Goal: Book appointment/travel/reservation

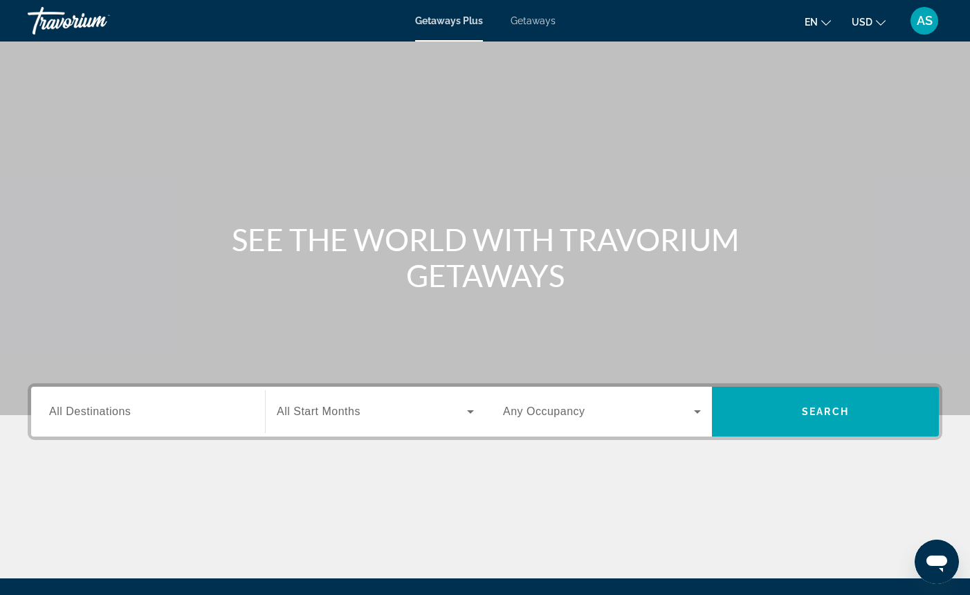
click at [82, 415] on span "All Destinations" at bounding box center [90, 412] width 82 height 12
click at [82, 415] on input "Destination All Destinations" at bounding box center [148, 412] width 198 height 17
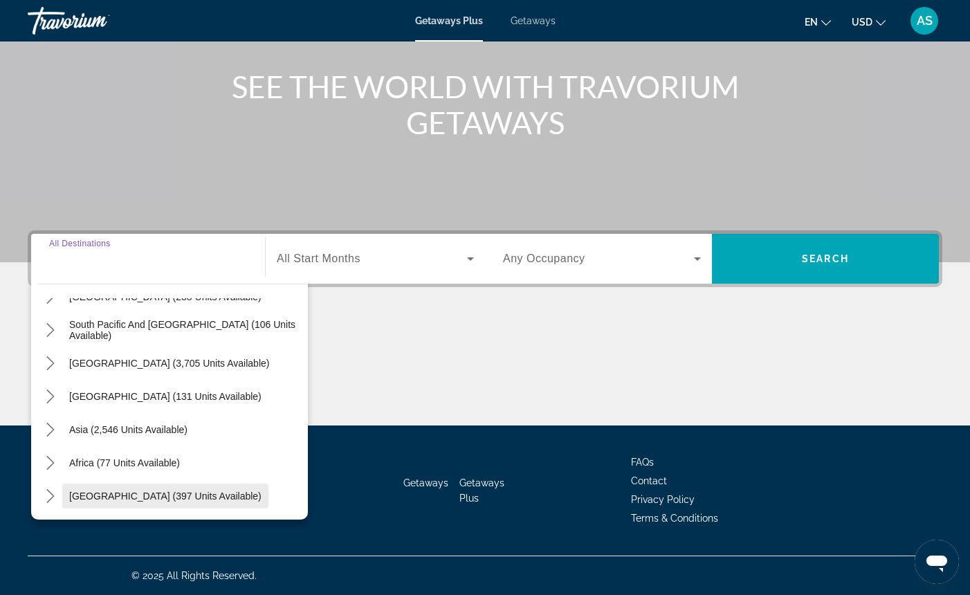
scroll to position [153, 0]
click at [53, 495] on icon "Toggle Middle East (397 units available) submenu" at bounding box center [51, 496] width 14 height 14
click at [50, 496] on icon "Toggle Middle East (397 units available) submenu" at bounding box center [51, 496] width 14 height 14
click at [50, 495] on icon "Toggle Middle East (397 units available) submenu" at bounding box center [51, 496] width 14 height 14
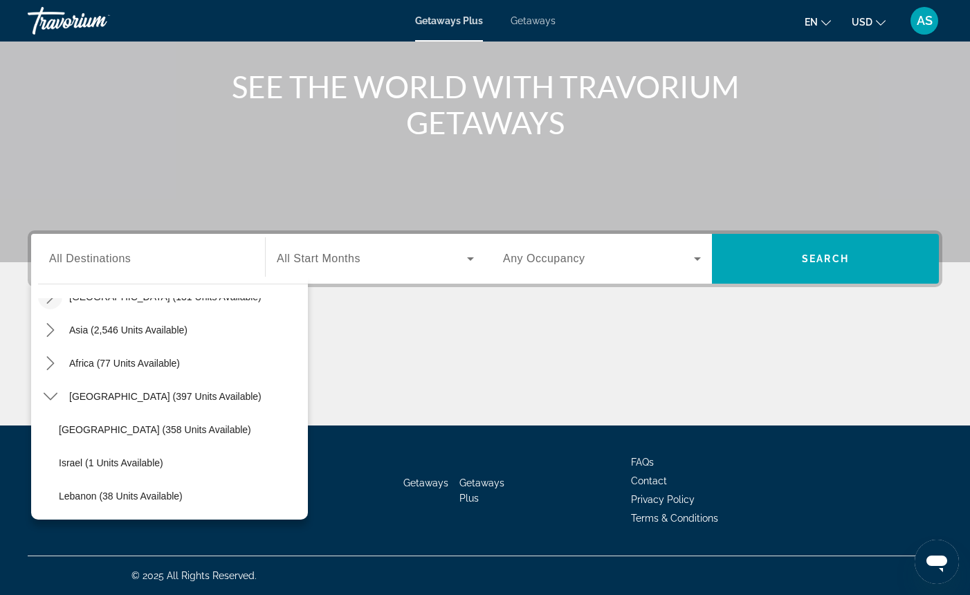
click at [51, 397] on icon "Toggle Middle East (397 units available) submenu" at bounding box center [51, 397] width 14 height 14
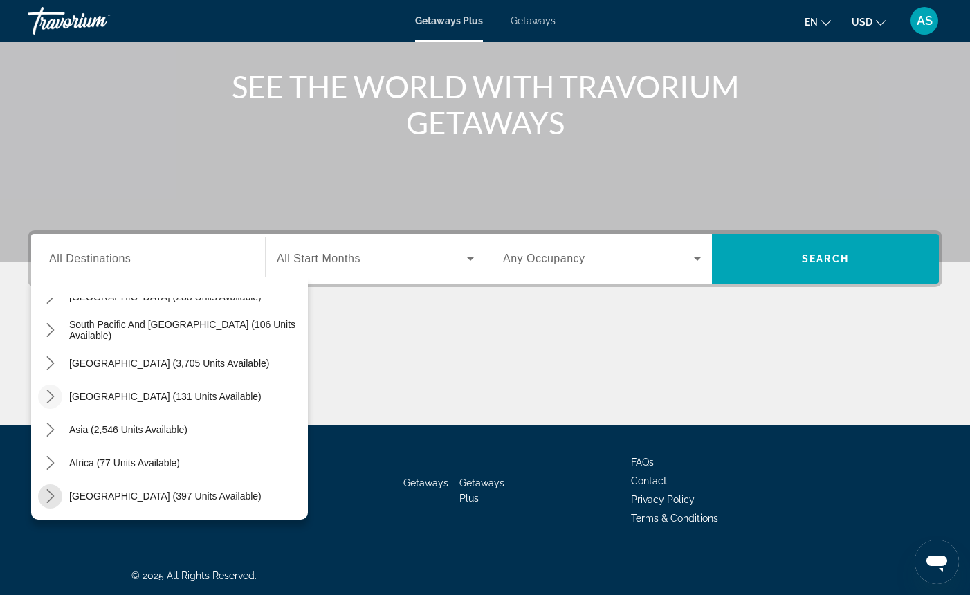
scroll to position [224, 0]
click at [51, 428] on icon "Toggle Asia (2,546 units available) submenu" at bounding box center [50, 430] width 8 height 14
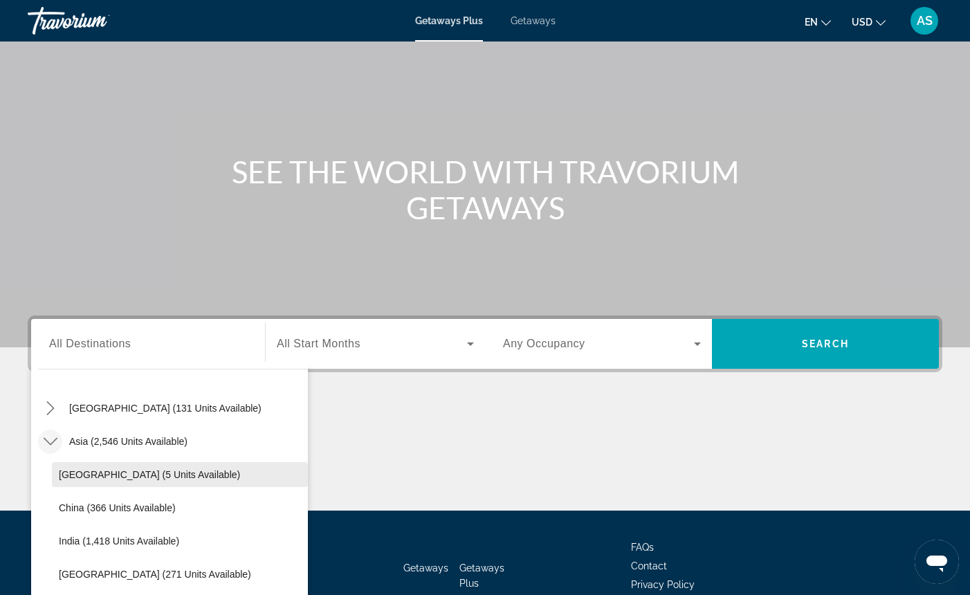
scroll to position [293, 0]
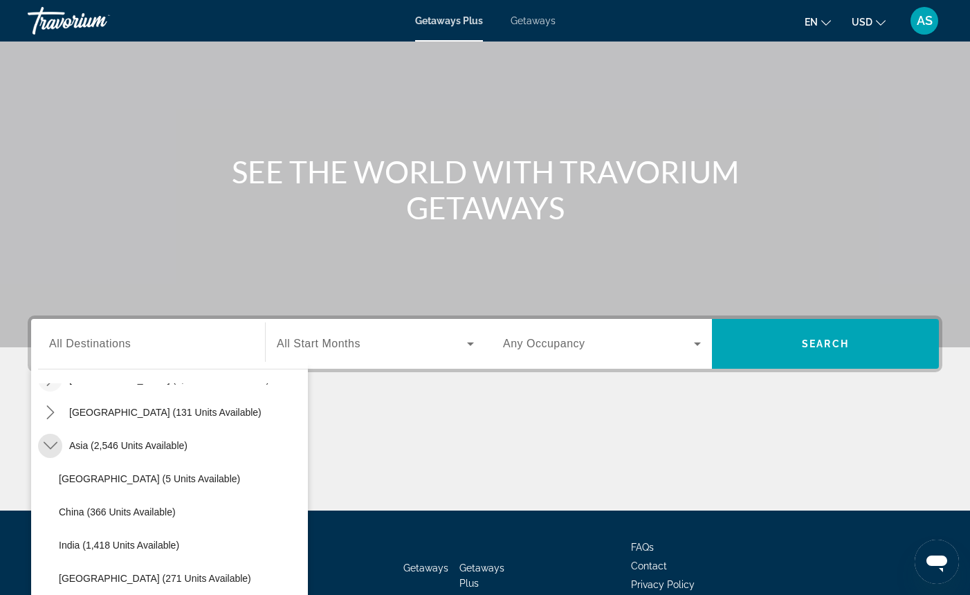
click at [53, 443] on icon "Toggle Asia (2,546 units available) submenu" at bounding box center [51, 446] width 14 height 14
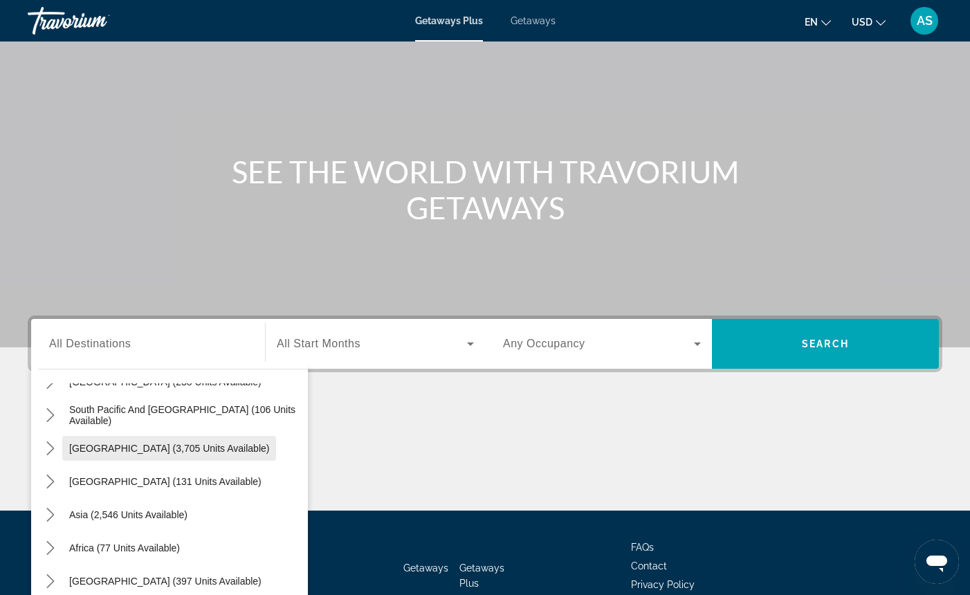
scroll to position [87, 0]
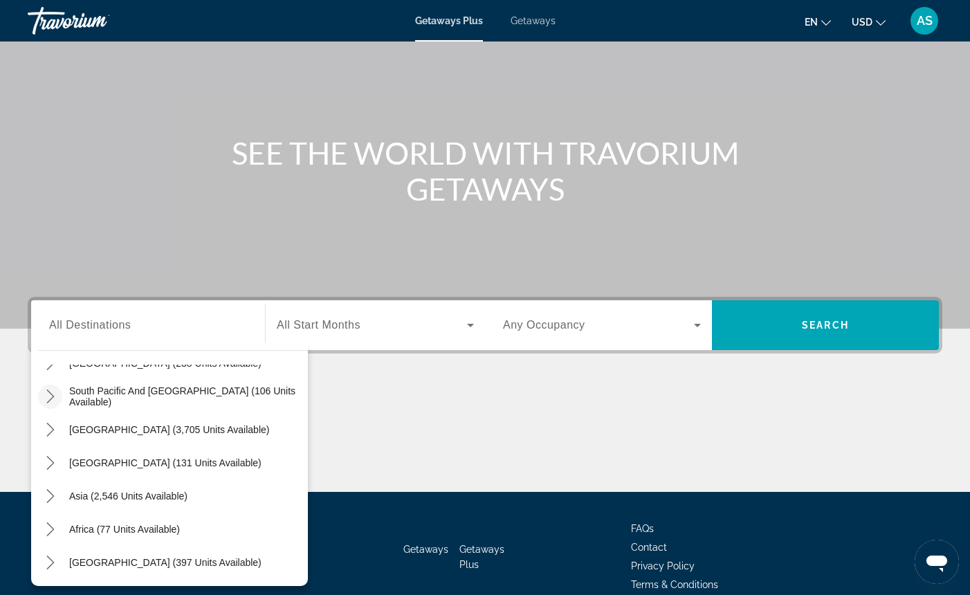
click at [51, 395] on icon "Toggle South Pacific and Oceania (106 units available) submenu" at bounding box center [51, 397] width 14 height 14
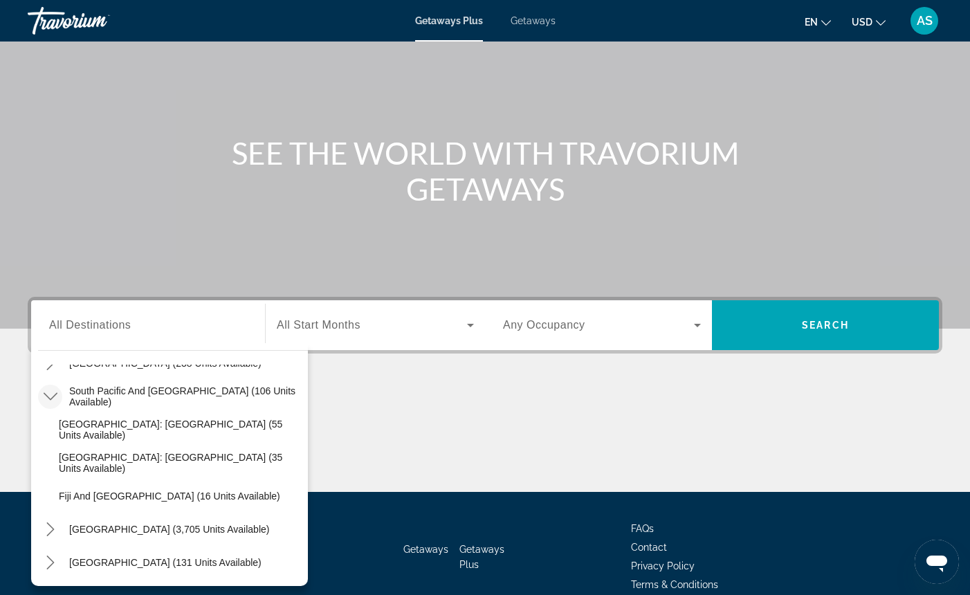
click at [51, 396] on icon "Toggle South Pacific and Oceania (106 units available) submenu" at bounding box center [51, 397] width 14 height 14
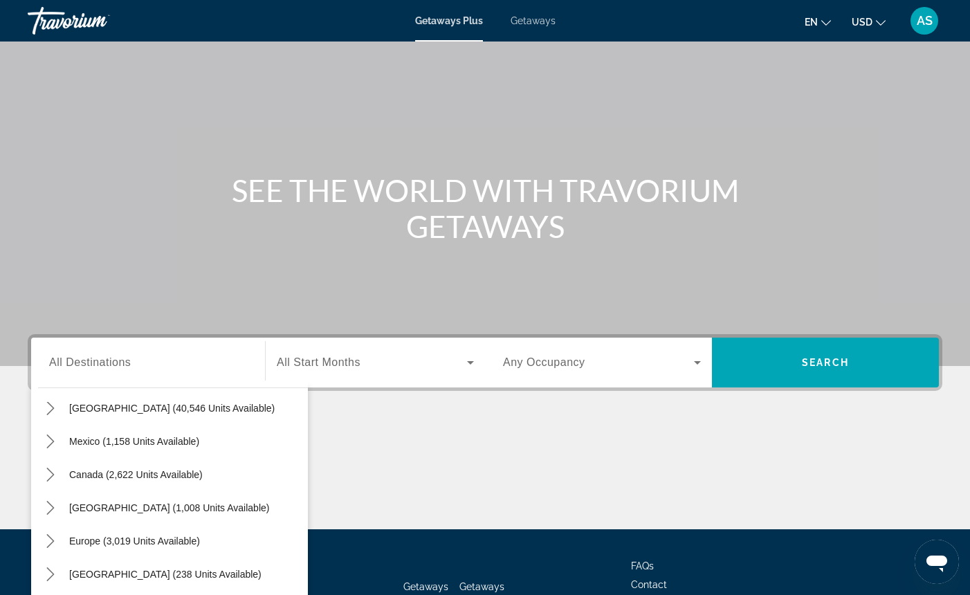
scroll to position [47, 0]
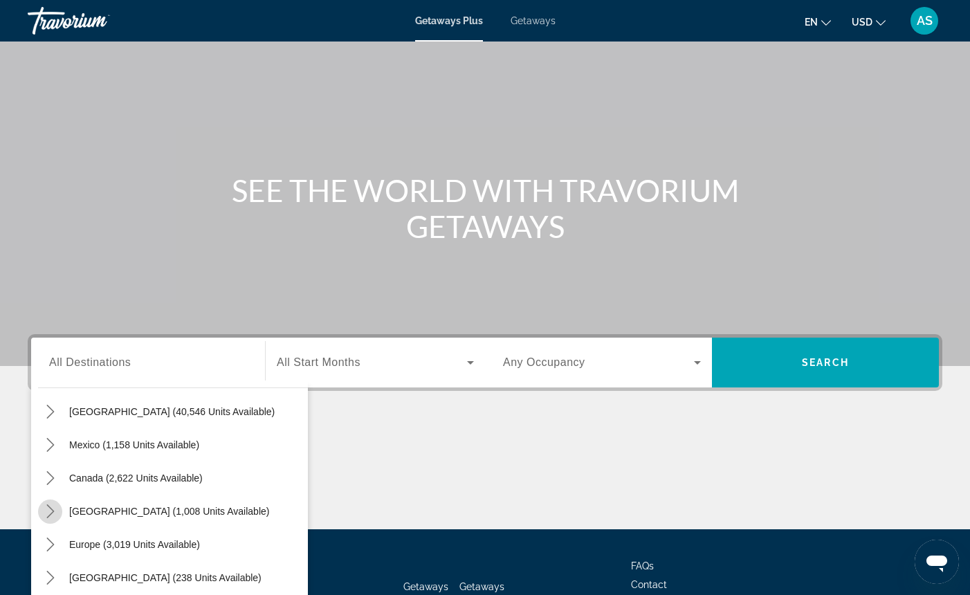
click at [51, 511] on icon "Toggle Caribbean & Atlantic Islands (1,008 units available) submenu" at bounding box center [51, 512] width 14 height 14
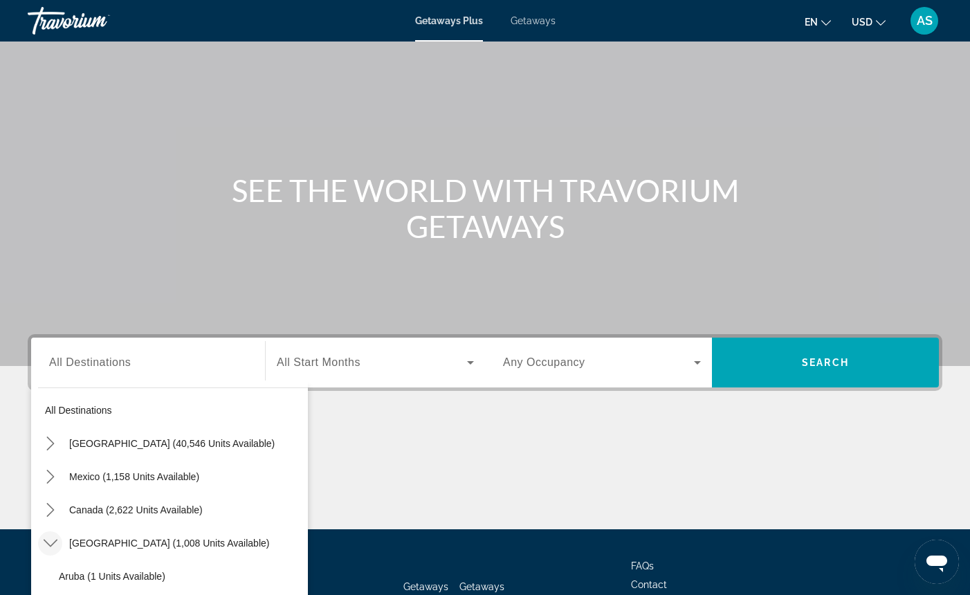
scroll to position [15, 0]
click at [48, 543] on icon "Toggle Caribbean & Atlantic Islands (1,008 units available) submenu" at bounding box center [51, 544] width 14 height 14
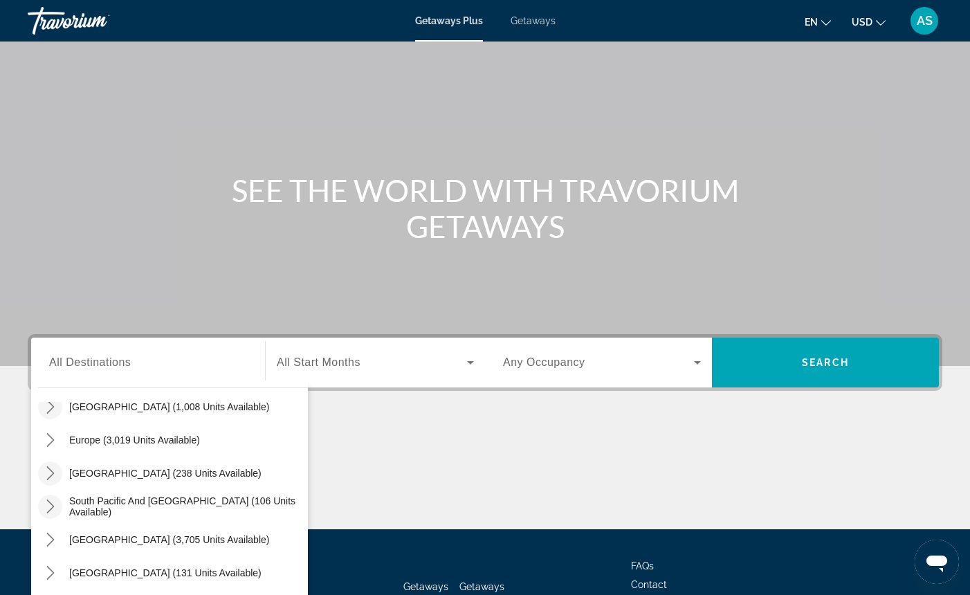
scroll to position [155, 0]
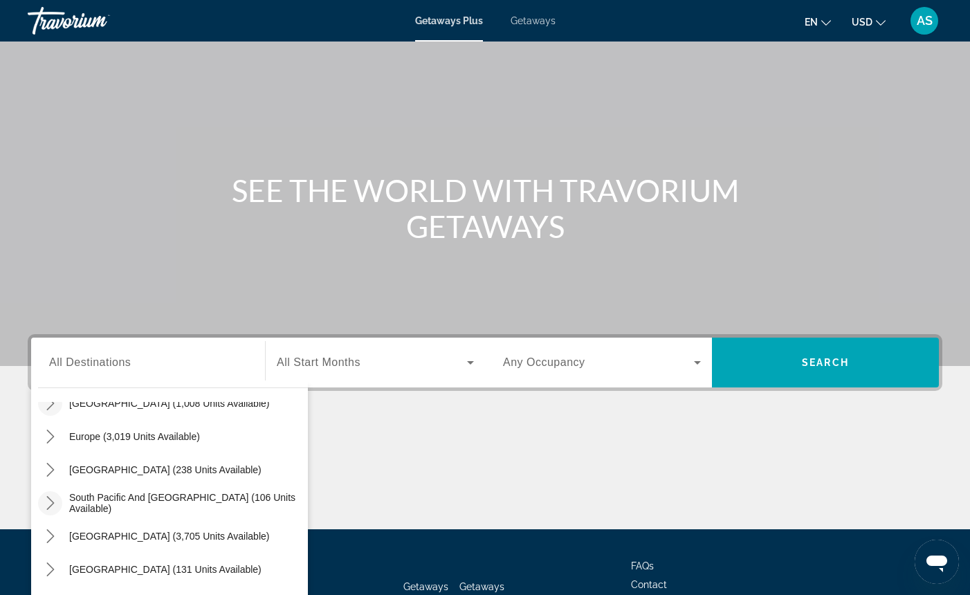
click at [51, 503] on icon "Toggle South Pacific and Oceania (106 units available) submenu" at bounding box center [51, 503] width 14 height 14
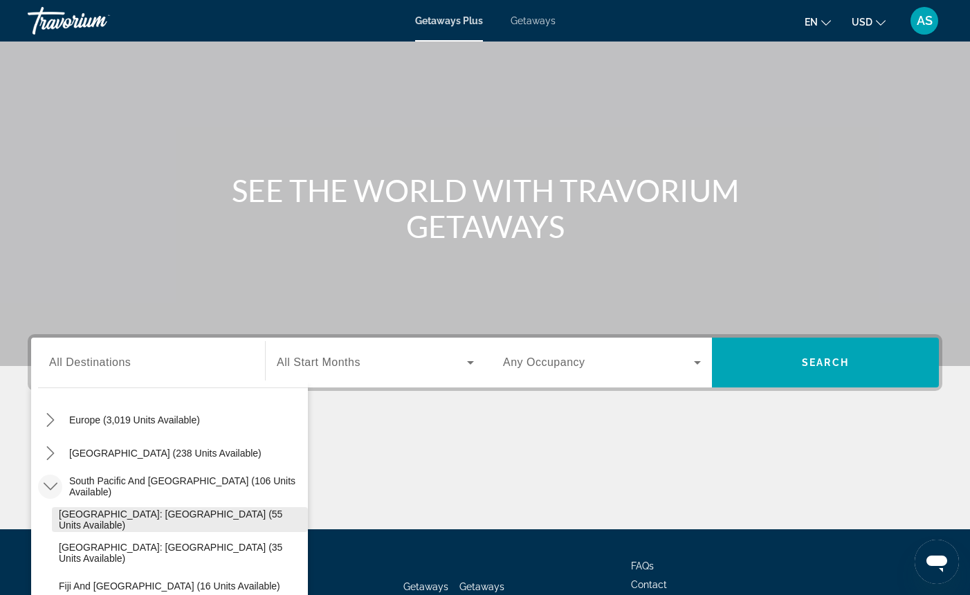
scroll to position [174, 0]
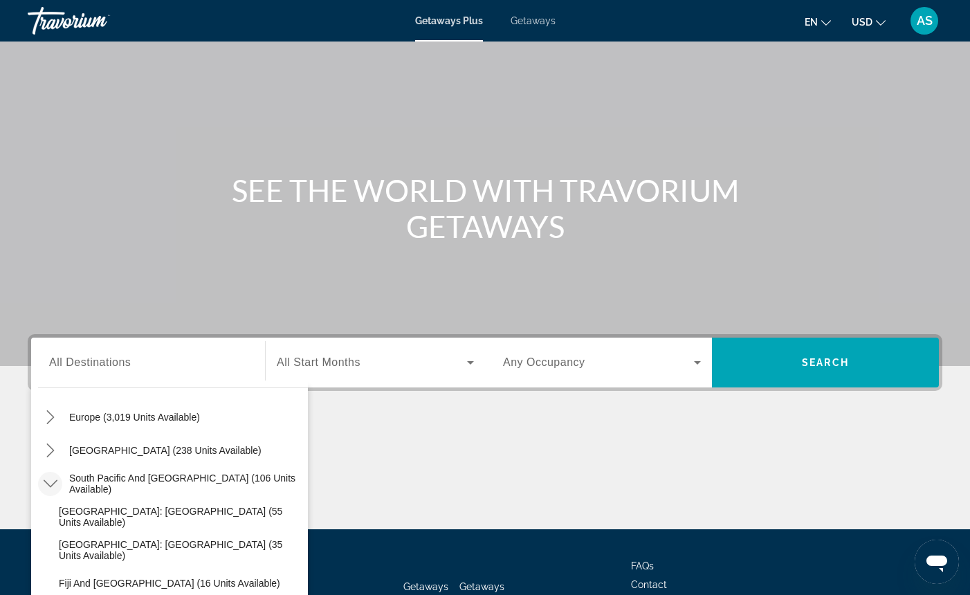
click at [53, 483] on icon "Toggle South Pacific and Oceania (106 units available) submenu" at bounding box center [51, 484] width 14 height 14
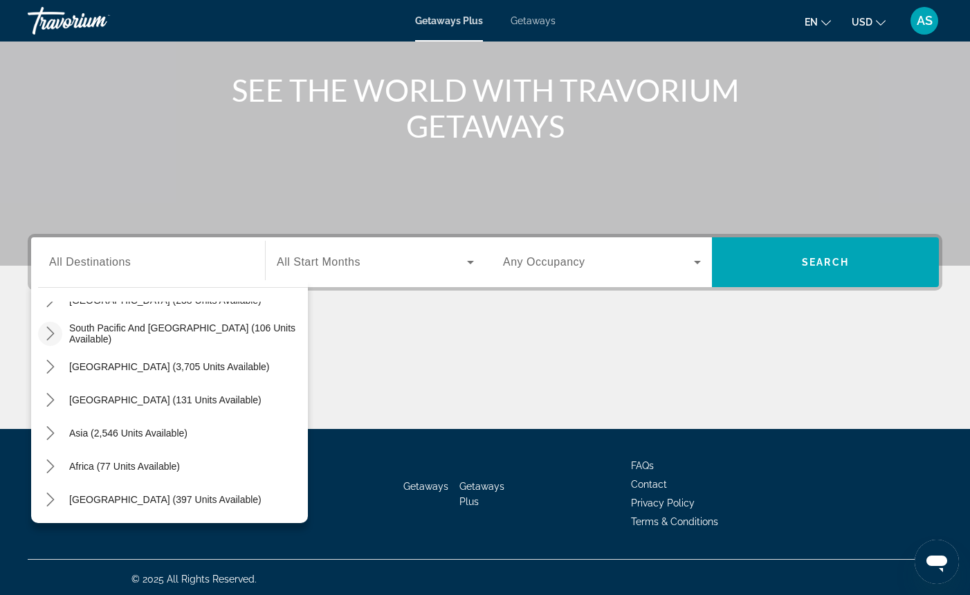
scroll to position [152, 0]
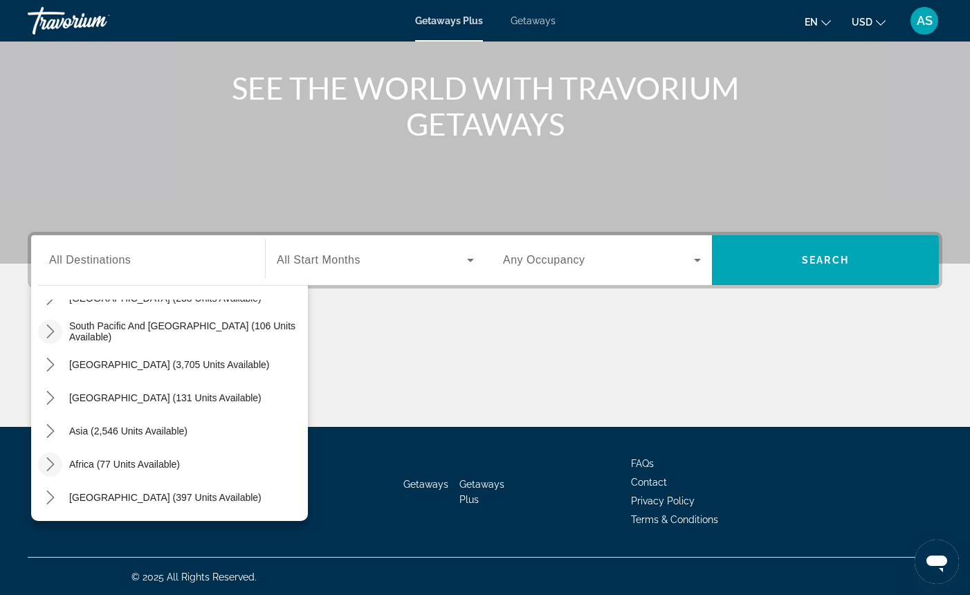
click at [51, 465] on icon "Toggle Africa (77 units available) submenu" at bounding box center [51, 465] width 14 height 14
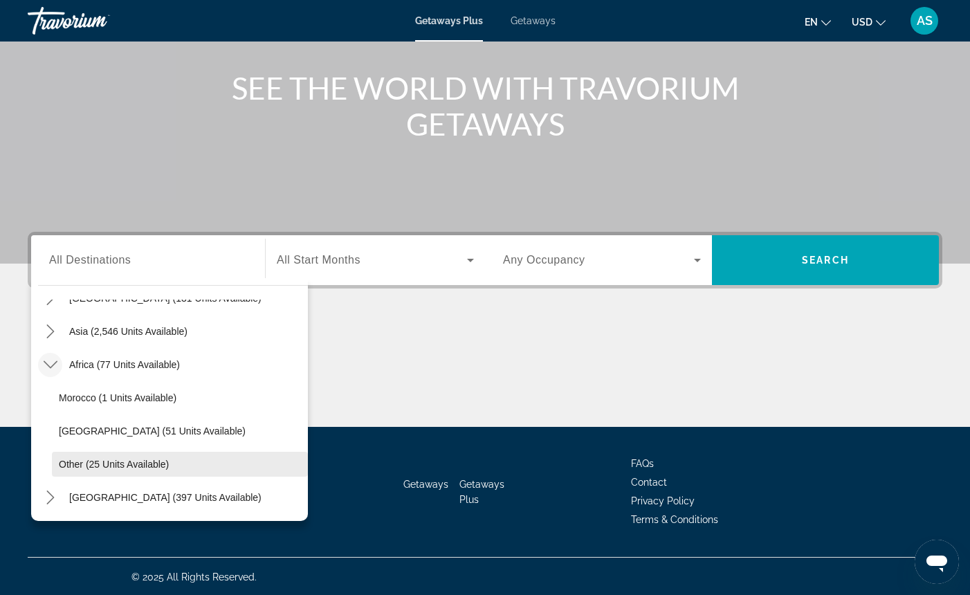
scroll to position [324, 0]
click at [53, 365] on icon "Toggle Africa (77 units available) submenu" at bounding box center [50, 365] width 14 height 8
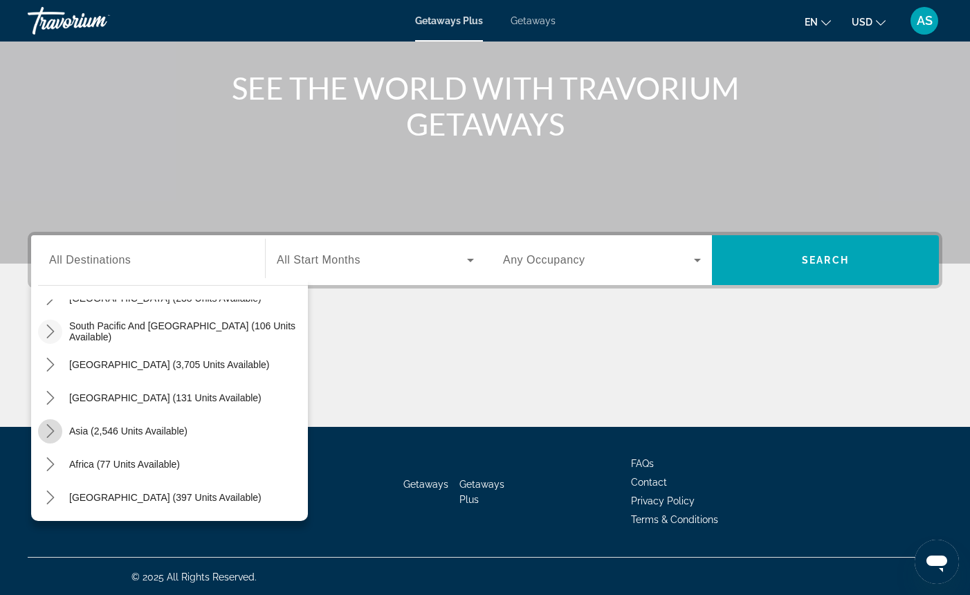
click at [51, 431] on icon "Toggle Asia (2,546 units available) submenu" at bounding box center [51, 431] width 14 height 14
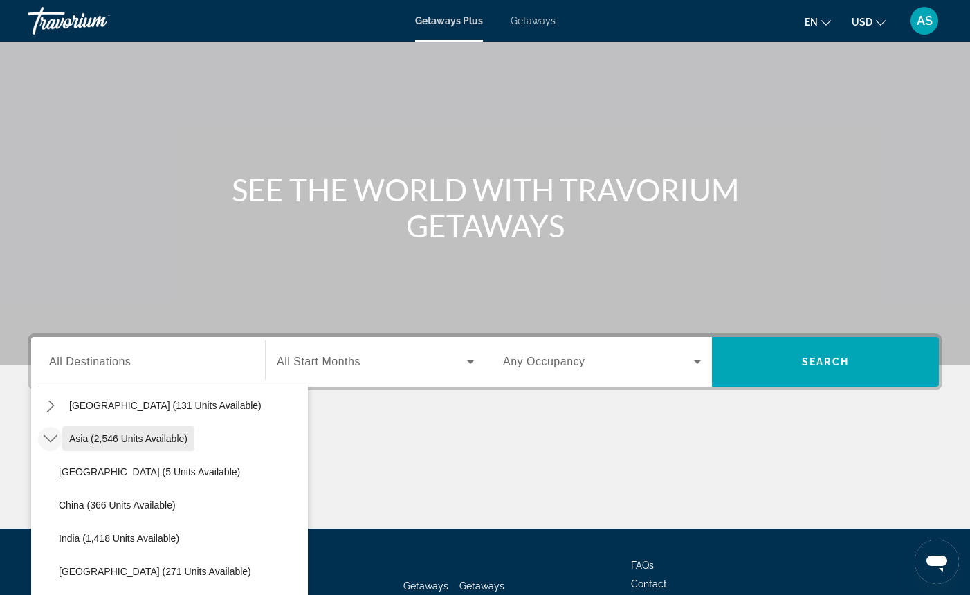
scroll to position [48, 0]
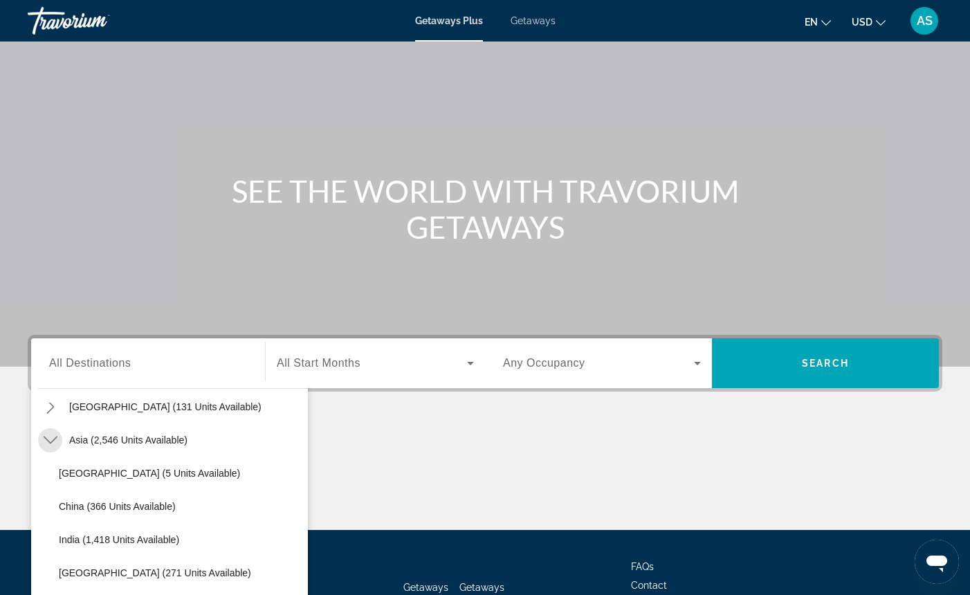
click at [51, 437] on icon "Toggle Asia (2,546 units available) submenu" at bounding box center [51, 440] width 14 height 14
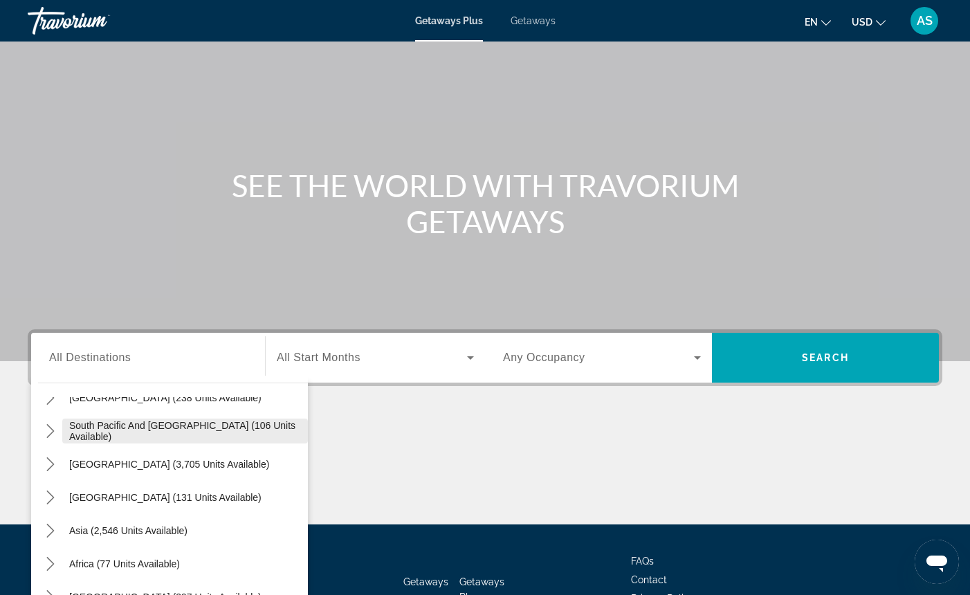
scroll to position [224, 0]
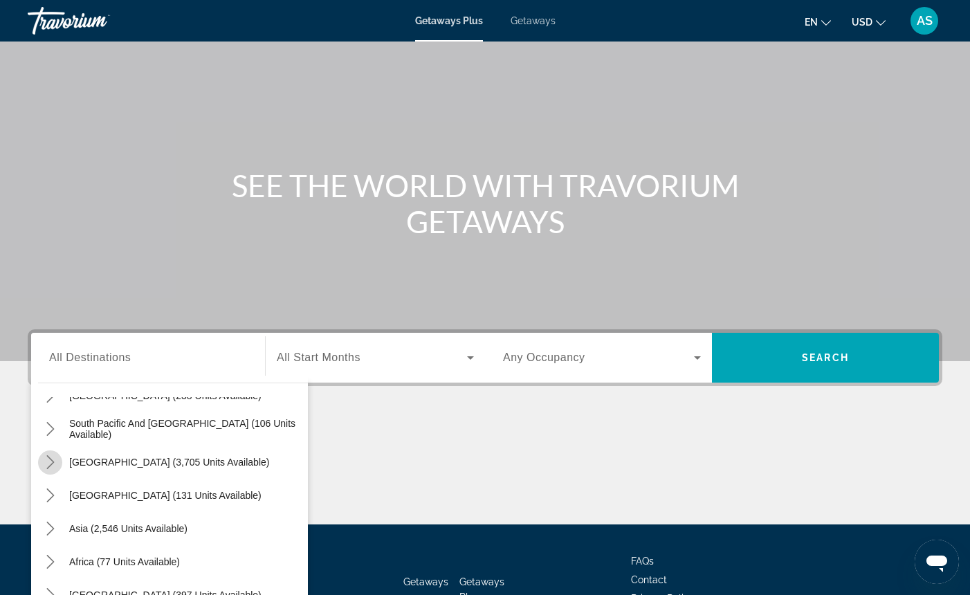
click at [50, 464] on icon "Toggle South America (3,705 units available) submenu" at bounding box center [51, 462] width 14 height 14
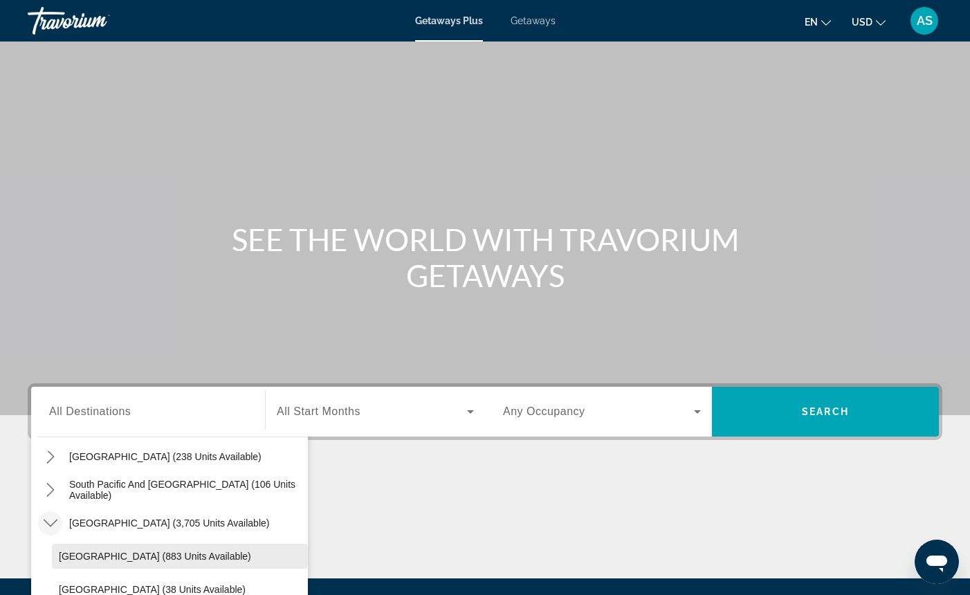
scroll to position [208, 0]
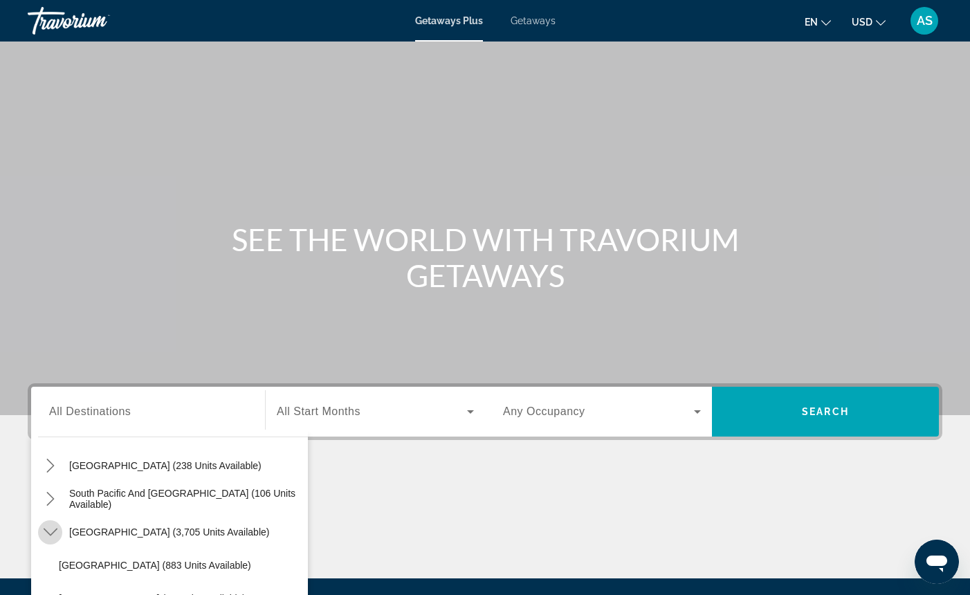
click at [53, 530] on icon "Toggle South America (3,705 units available) submenu" at bounding box center [51, 532] width 14 height 14
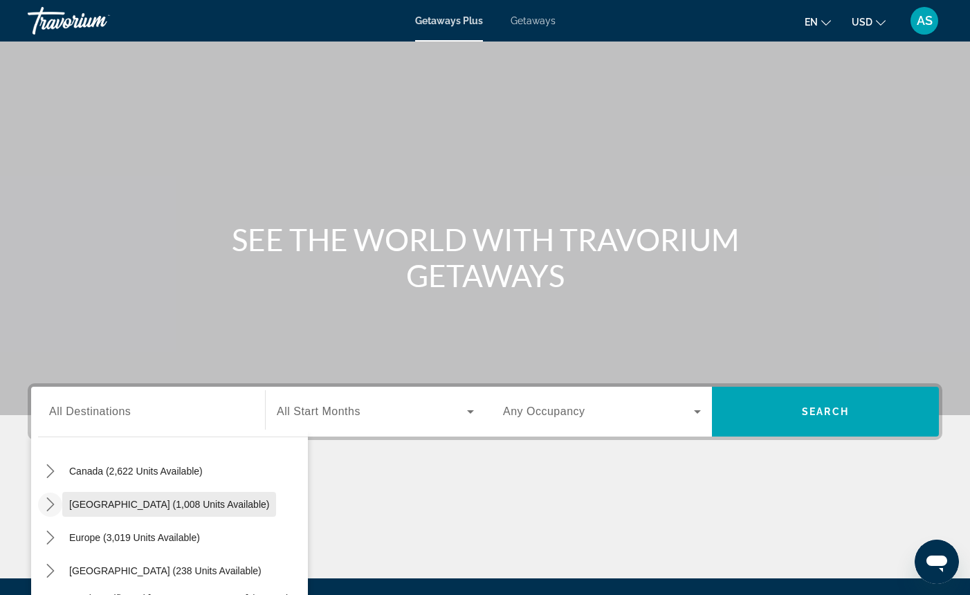
scroll to position [107, 0]
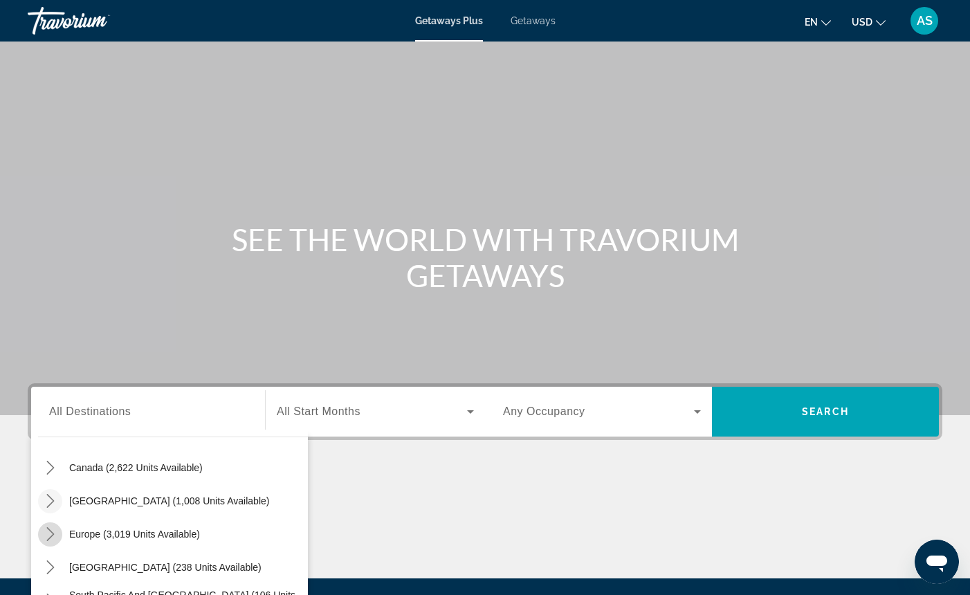
click at [51, 532] on icon "Toggle Europe (3,019 units available) submenu" at bounding box center [50, 534] width 8 height 14
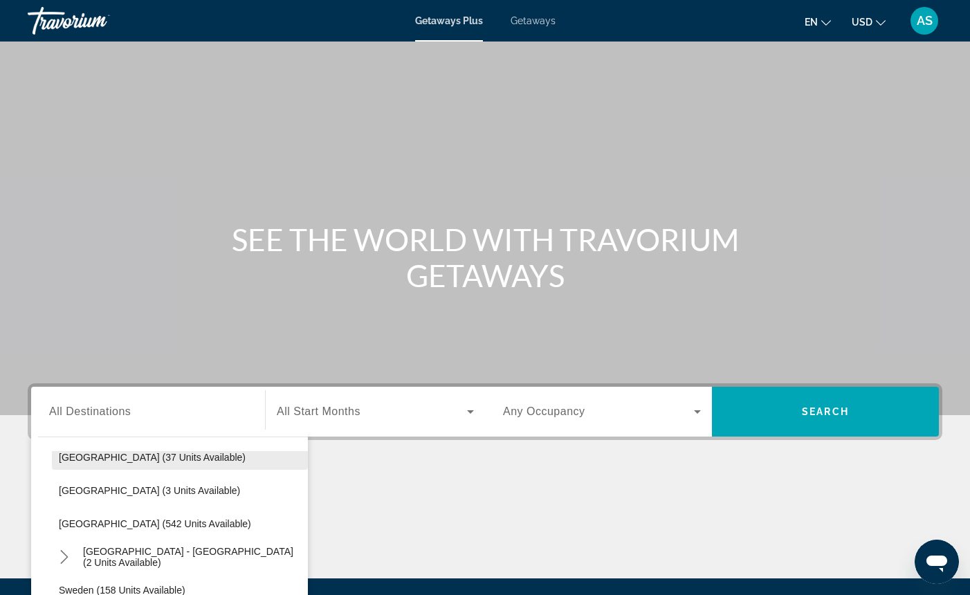
scroll to position [588, 0]
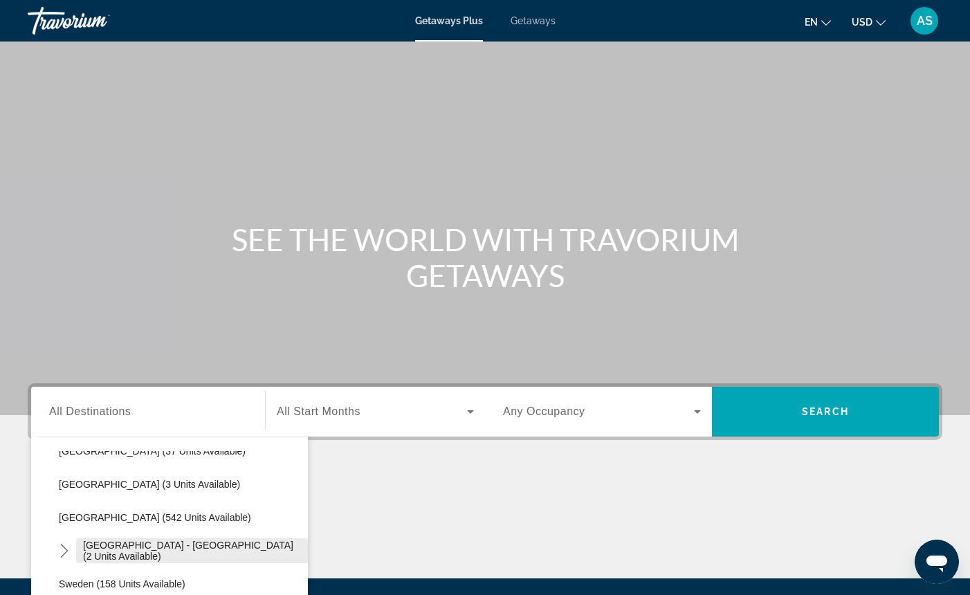
click at [141, 550] on span "[GEOGRAPHIC_DATA] - [GEOGRAPHIC_DATA] (2 units available)" at bounding box center [192, 551] width 218 height 22
type input "**********"
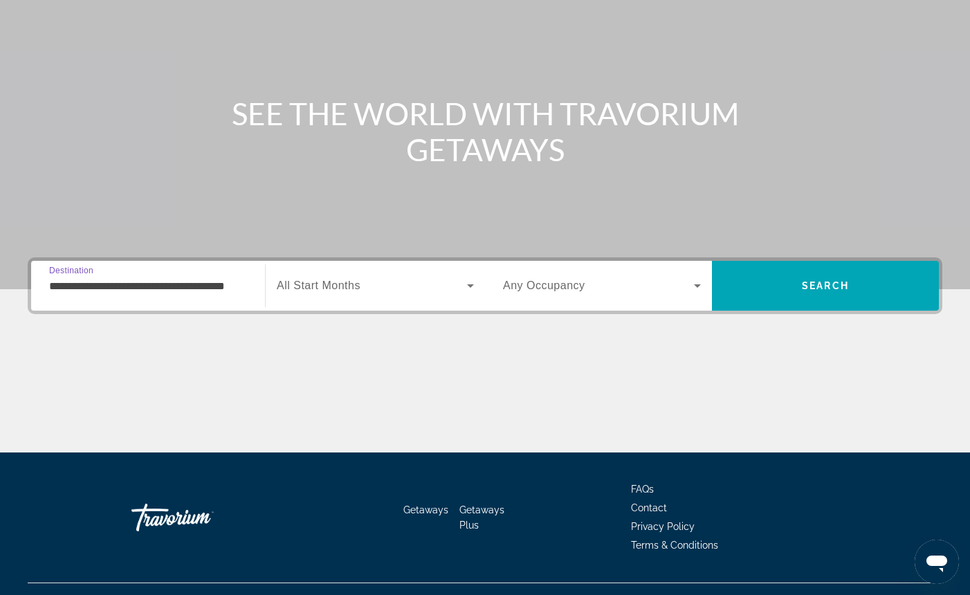
scroll to position [153, 0]
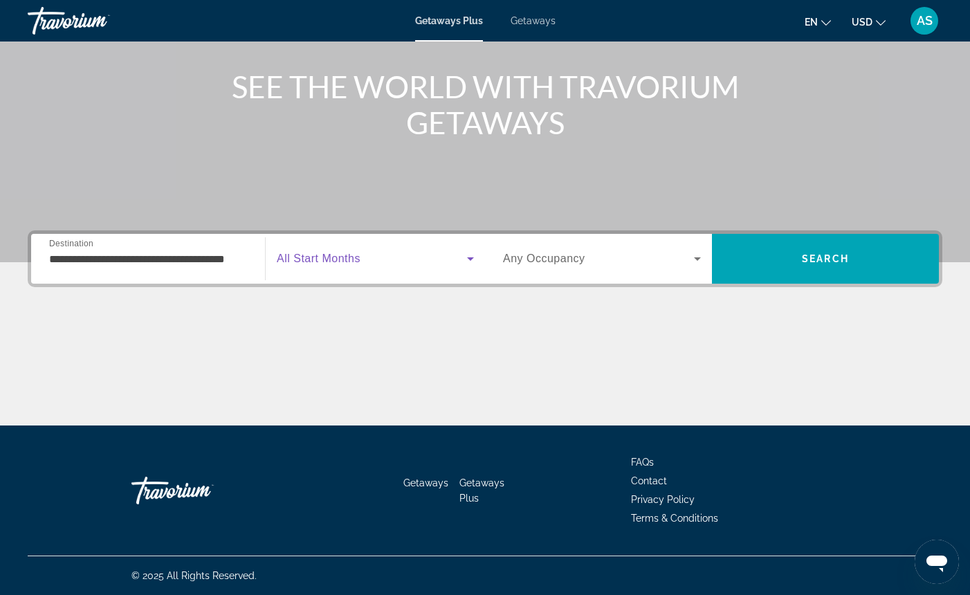
click at [469, 257] on icon "Search widget" at bounding box center [470, 259] width 17 height 17
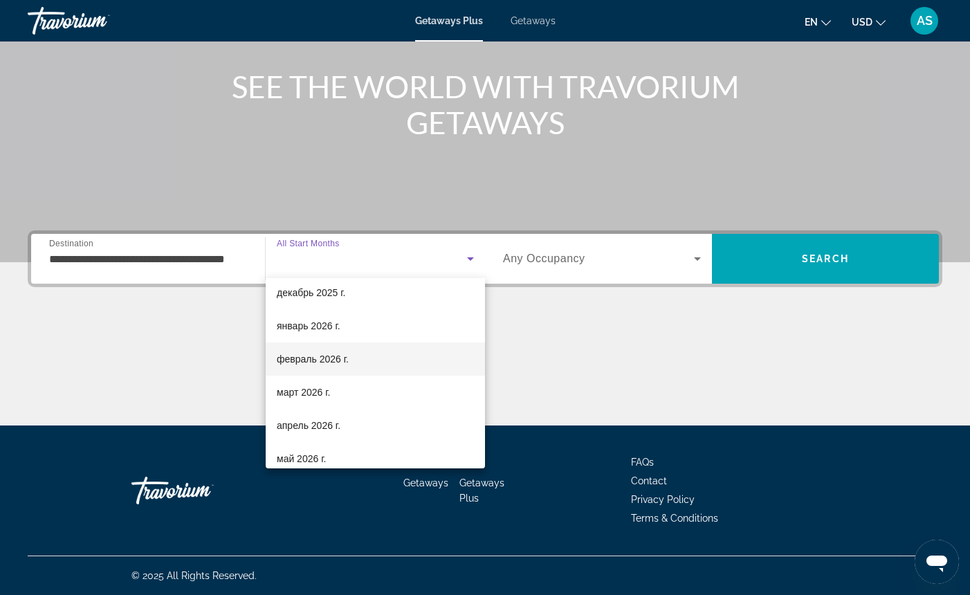
scroll to position [113, 0]
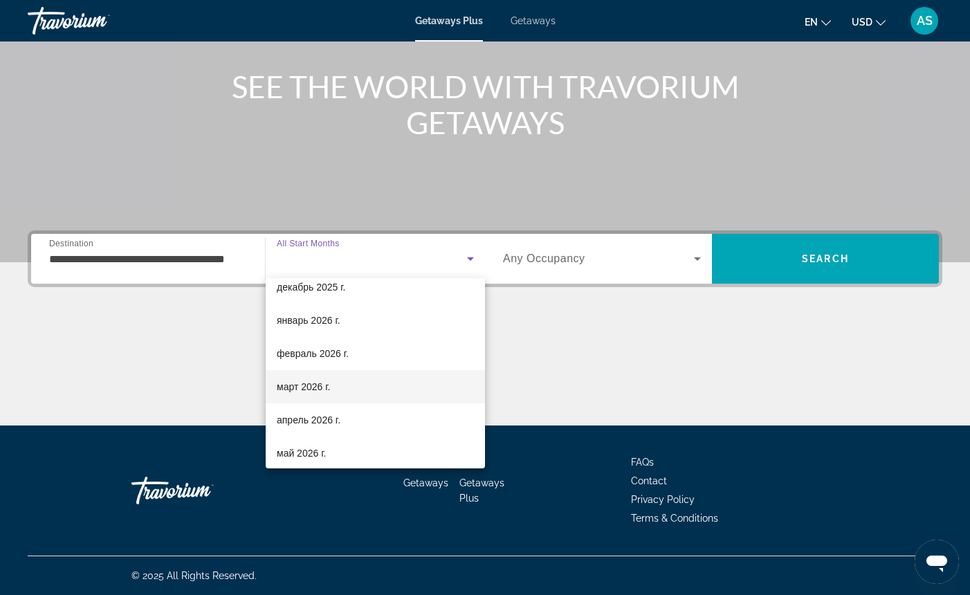
click at [362, 385] on mat-option "март 2026 г." at bounding box center [375, 386] width 219 height 33
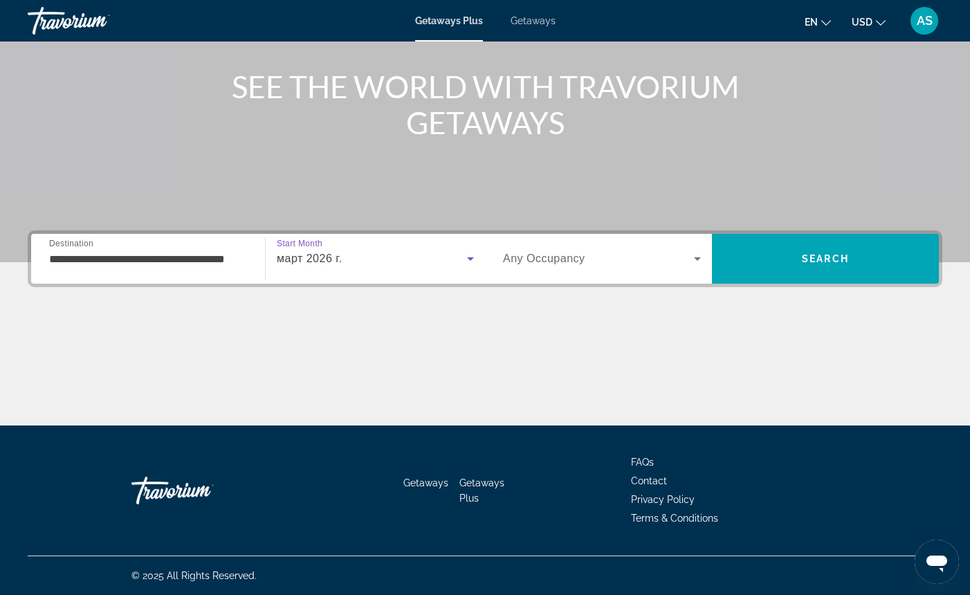
click at [532, 258] on span "Any Occupancy" at bounding box center [544, 259] width 82 height 12
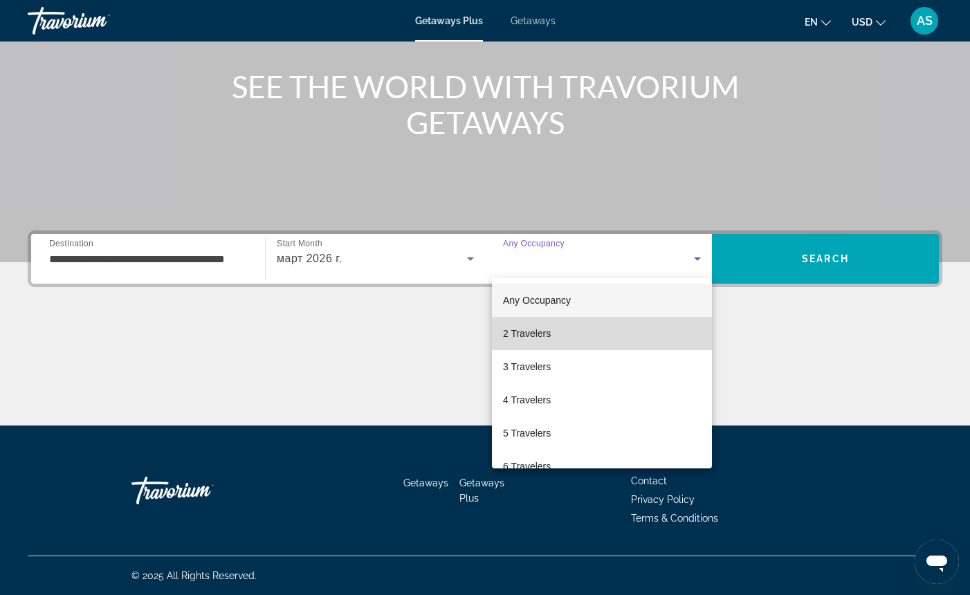
click at [568, 332] on mat-option "2 Travelers" at bounding box center [602, 333] width 220 height 33
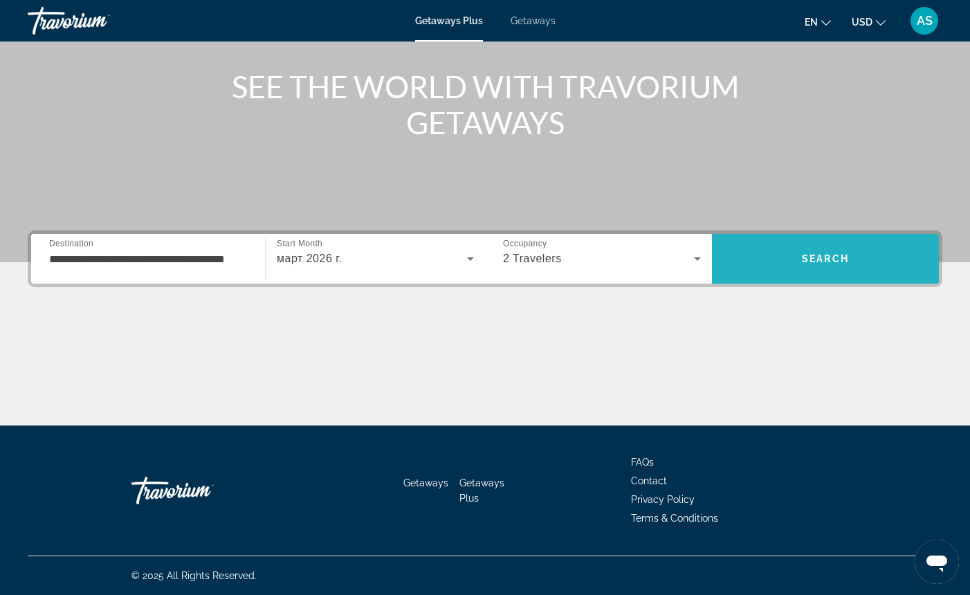
click at [781, 256] on span "Search" at bounding box center [825, 258] width 227 height 33
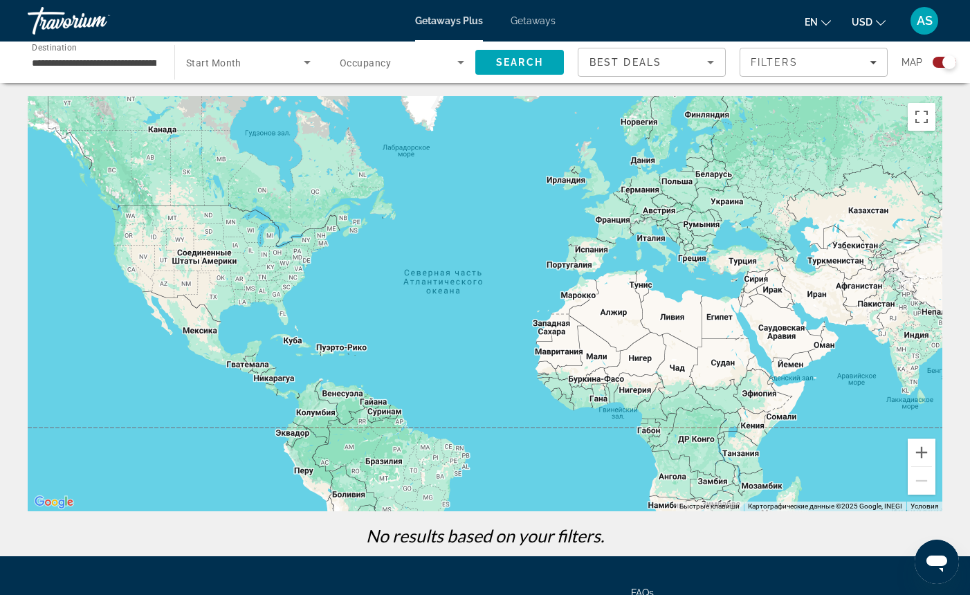
scroll to position [31, 0]
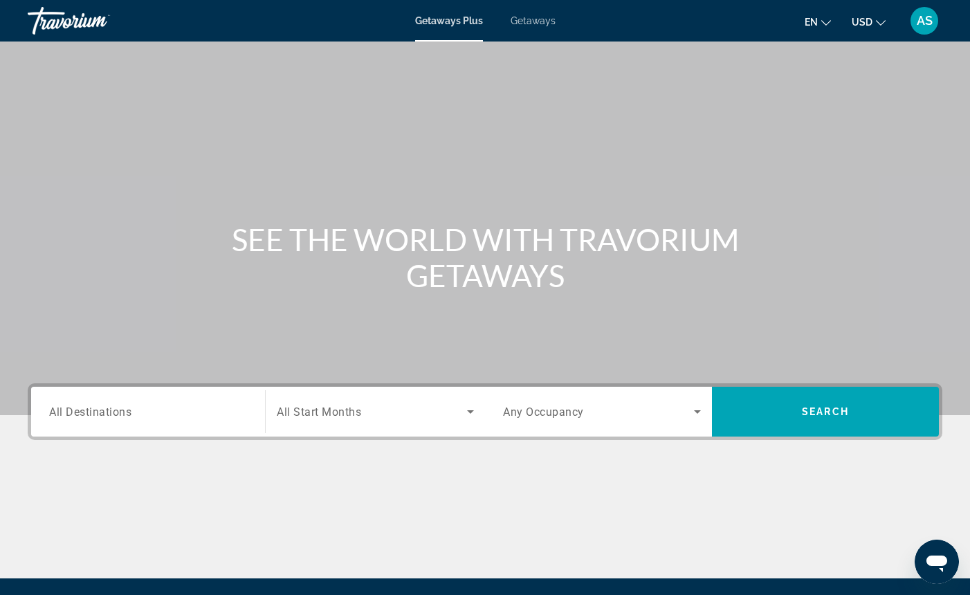
click at [536, 21] on span "Getaways" at bounding box center [533, 20] width 45 height 11
click at [166, 418] on input "Destination All Destinations" at bounding box center [148, 412] width 198 height 17
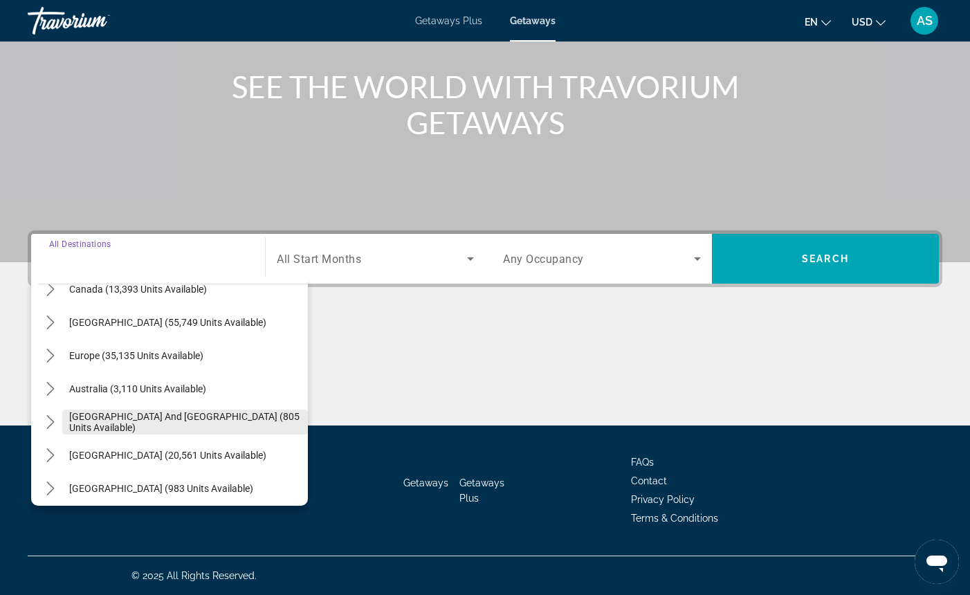
scroll to position [114, 0]
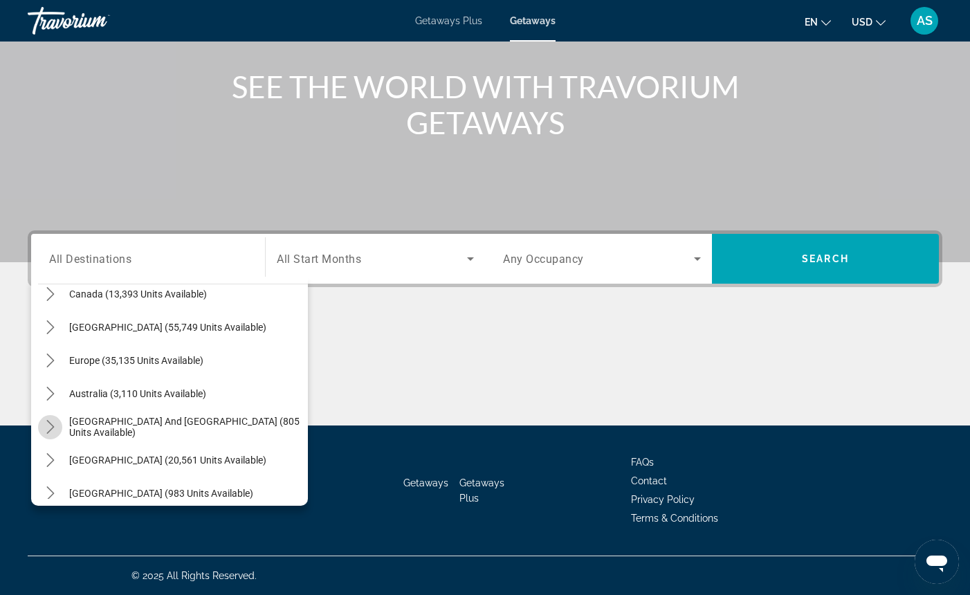
click at [53, 426] on icon "Toggle South Pacific and Oceania (805 units available) submenu" at bounding box center [50, 427] width 8 height 14
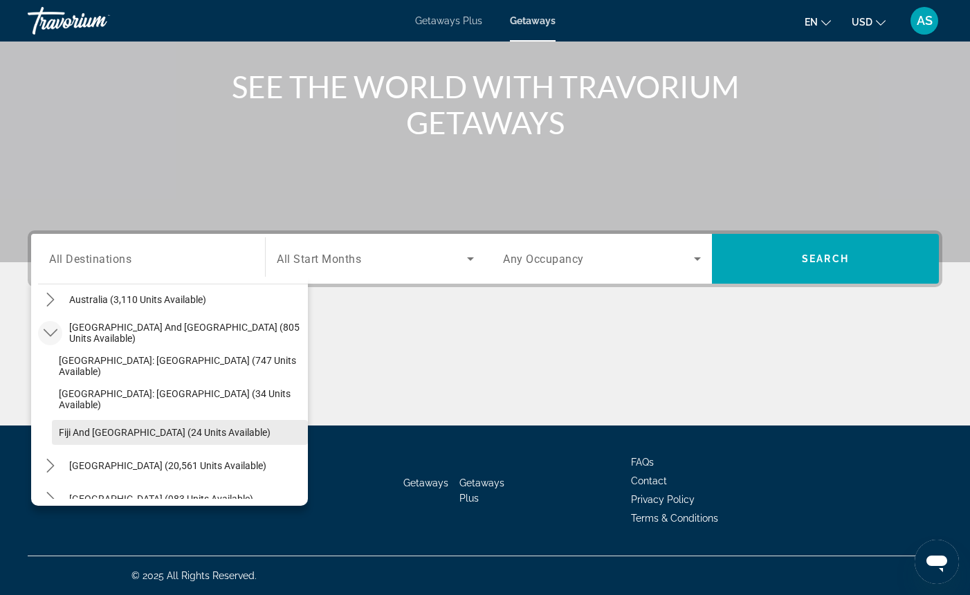
scroll to position [215, 0]
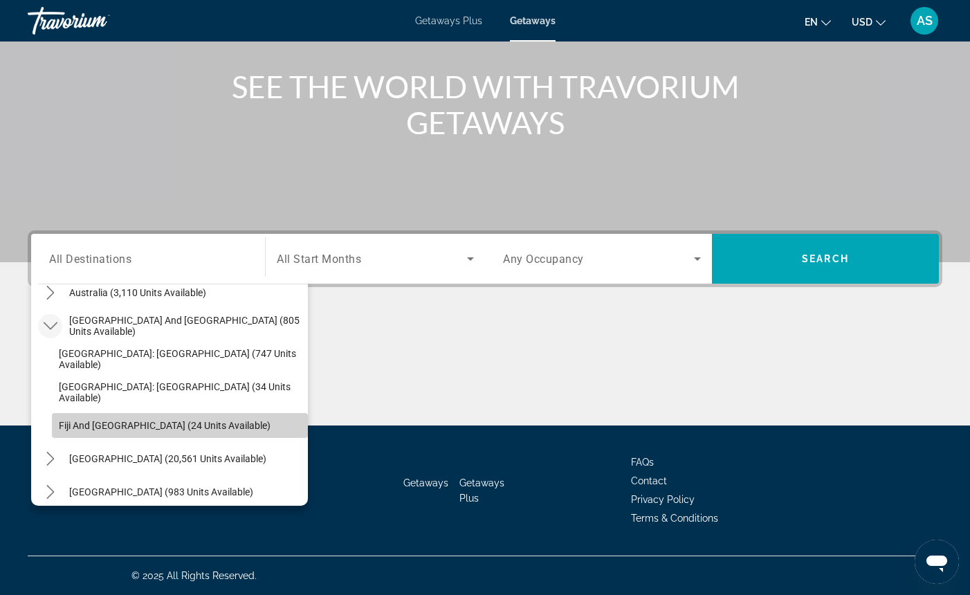
click at [138, 423] on span "Fiji and [GEOGRAPHIC_DATA] (24 units available)" at bounding box center [165, 425] width 212 height 11
type input "**********"
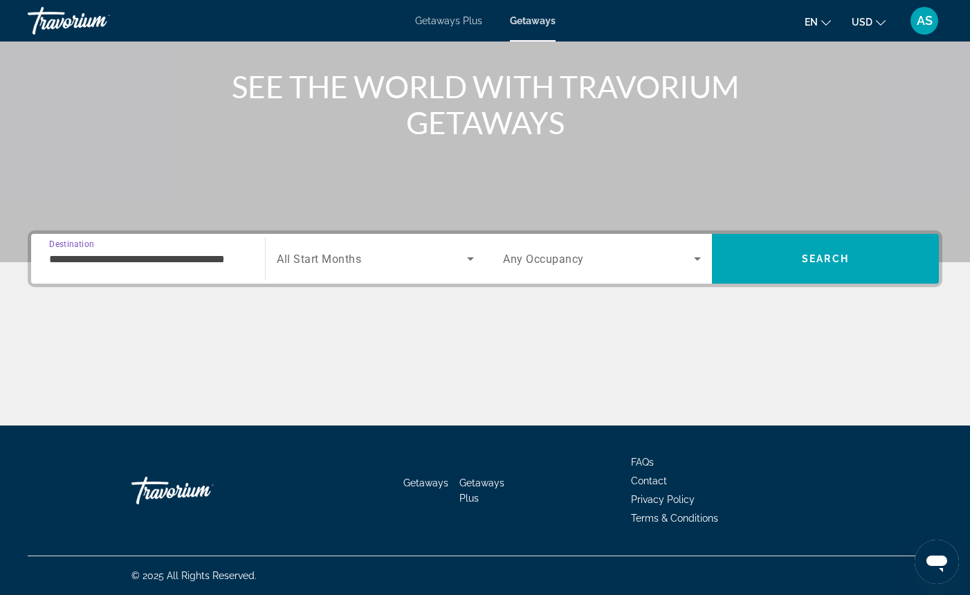
click at [471, 255] on icon "Search widget" at bounding box center [470, 259] width 17 height 17
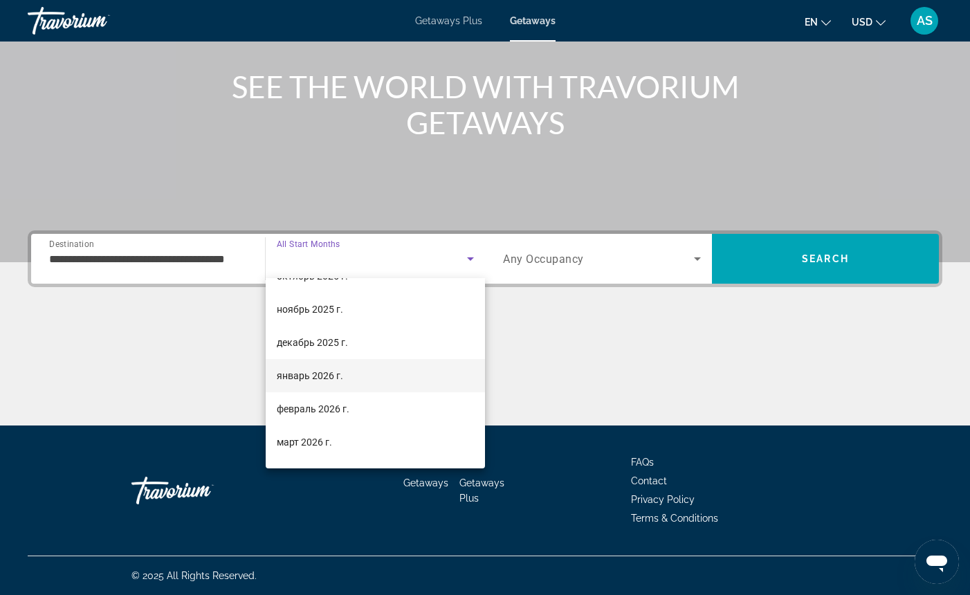
scroll to position [61, 0]
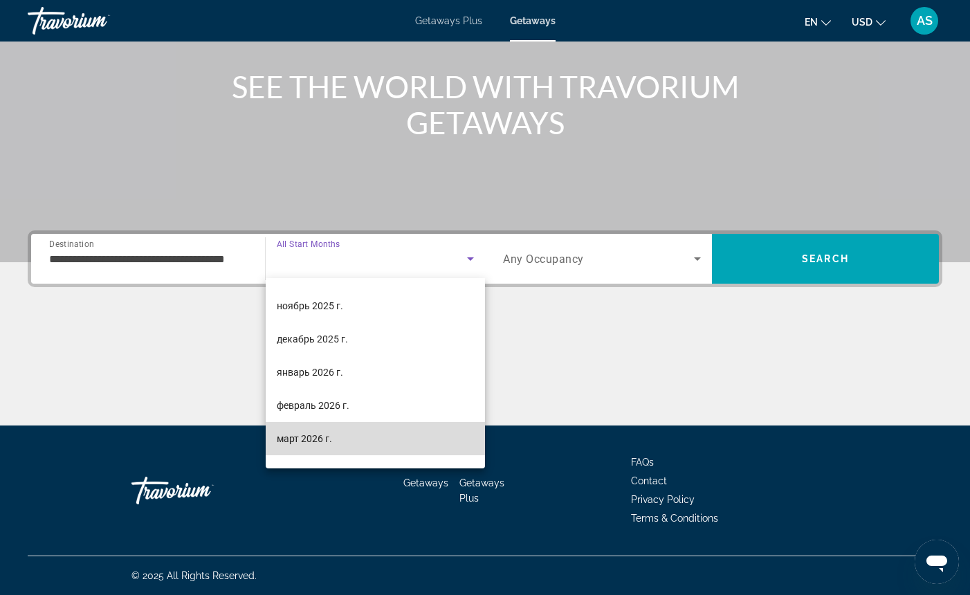
click at [312, 435] on span "март 2026 г." at bounding box center [304, 439] width 55 height 17
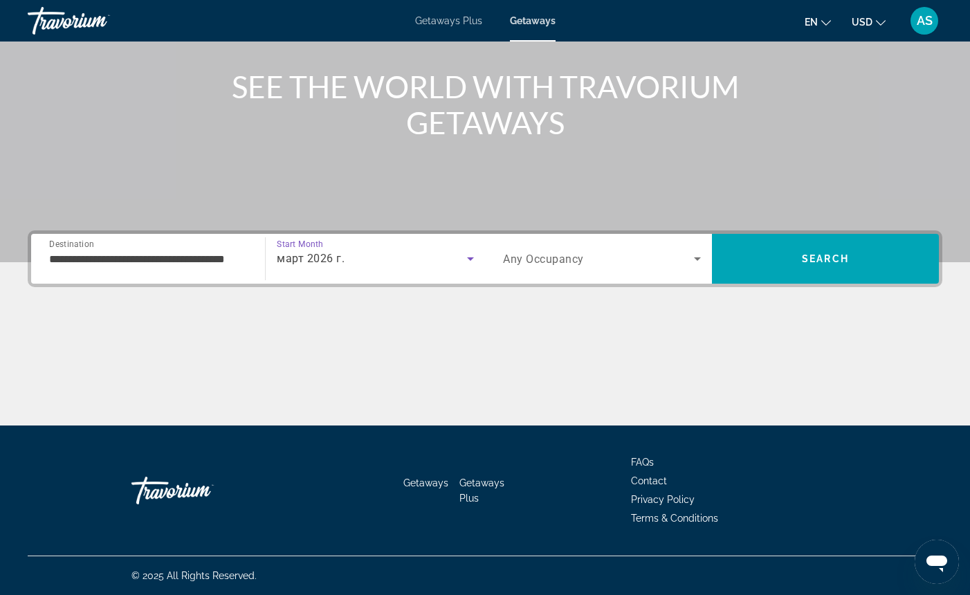
click at [581, 255] on span "Any Occupancy" at bounding box center [543, 259] width 81 height 13
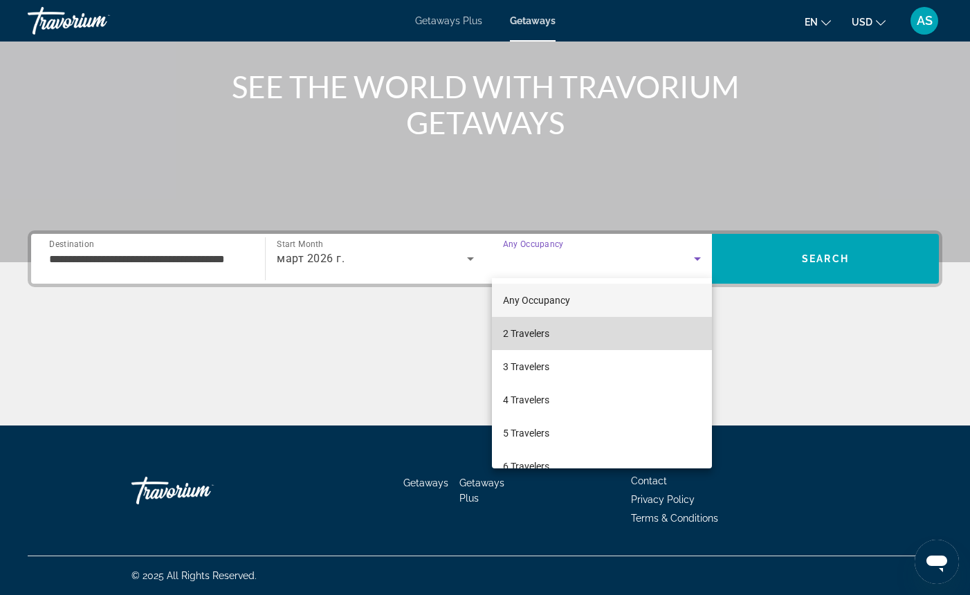
click at [574, 335] on mat-option "2 Travelers" at bounding box center [602, 333] width 220 height 33
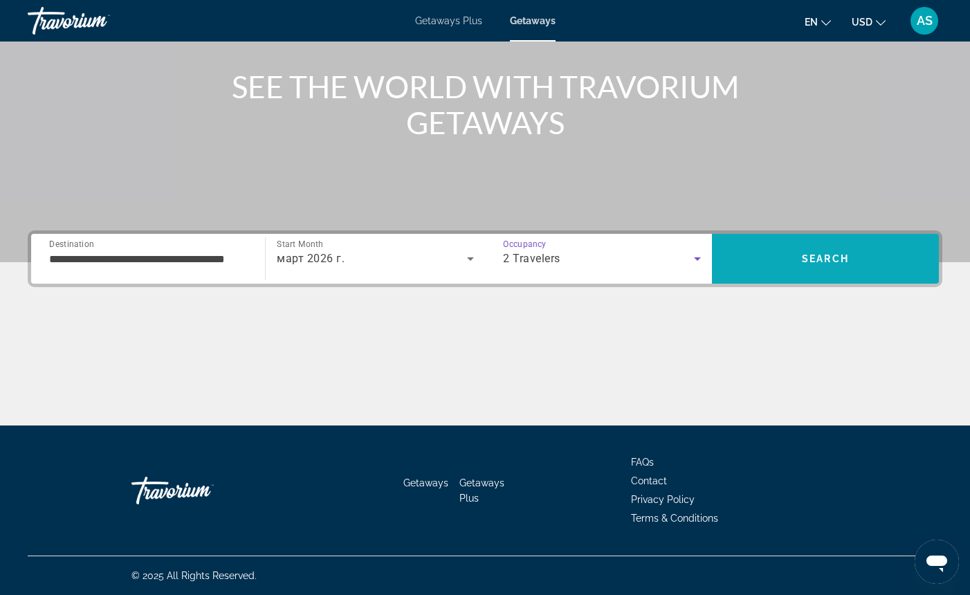
click at [779, 259] on span "Search" at bounding box center [825, 258] width 227 height 33
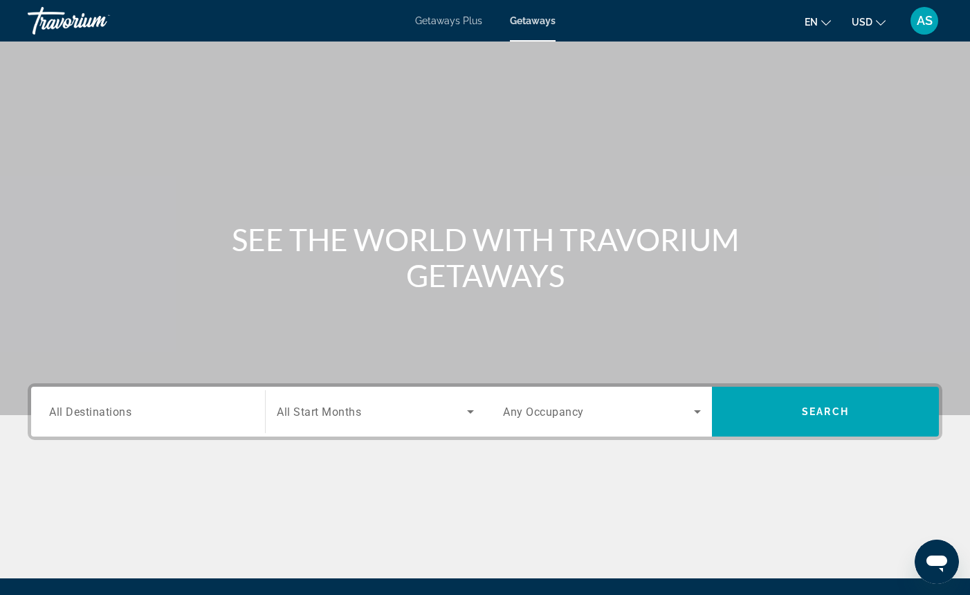
click at [134, 417] on input "Destination All Destinations" at bounding box center [148, 412] width 198 height 17
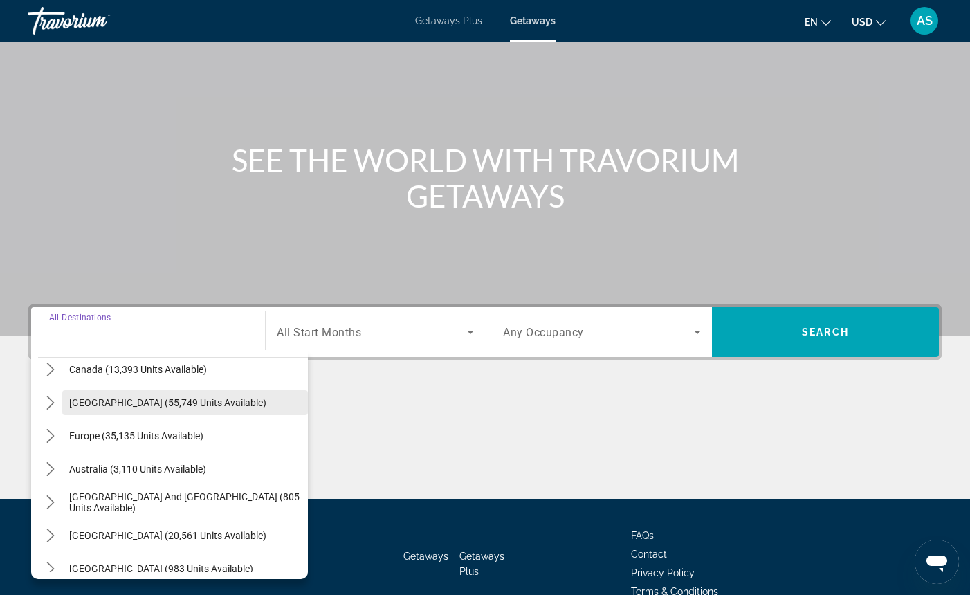
scroll to position [132, 0]
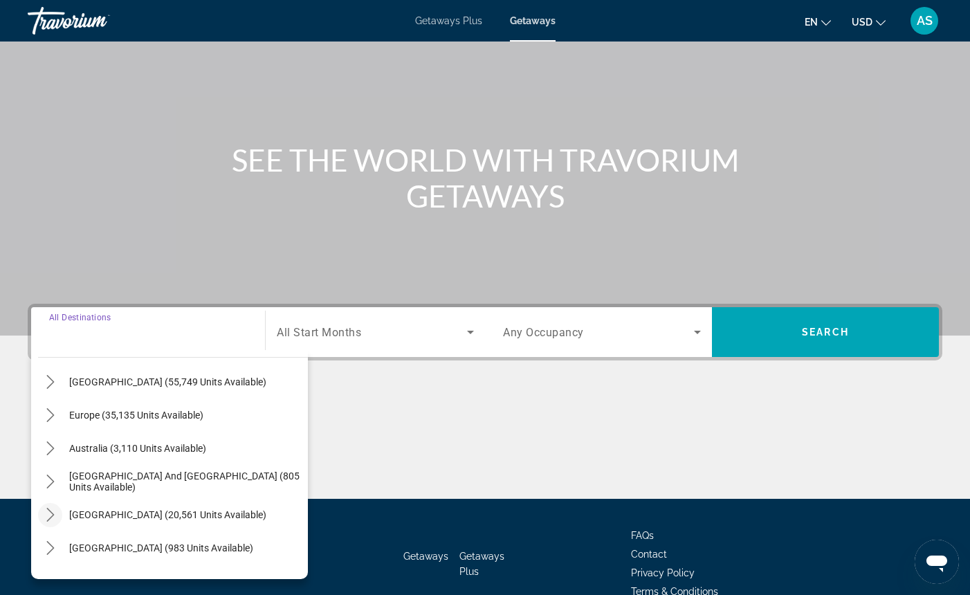
click at [53, 515] on icon "Toggle South America (20,561 units available) submenu" at bounding box center [50, 515] width 8 height 14
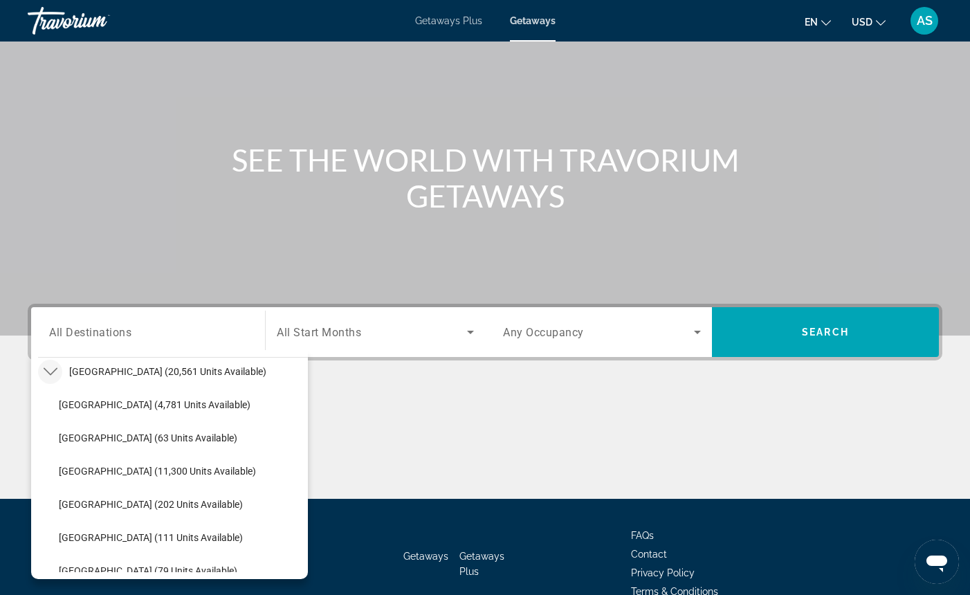
scroll to position [277, 0]
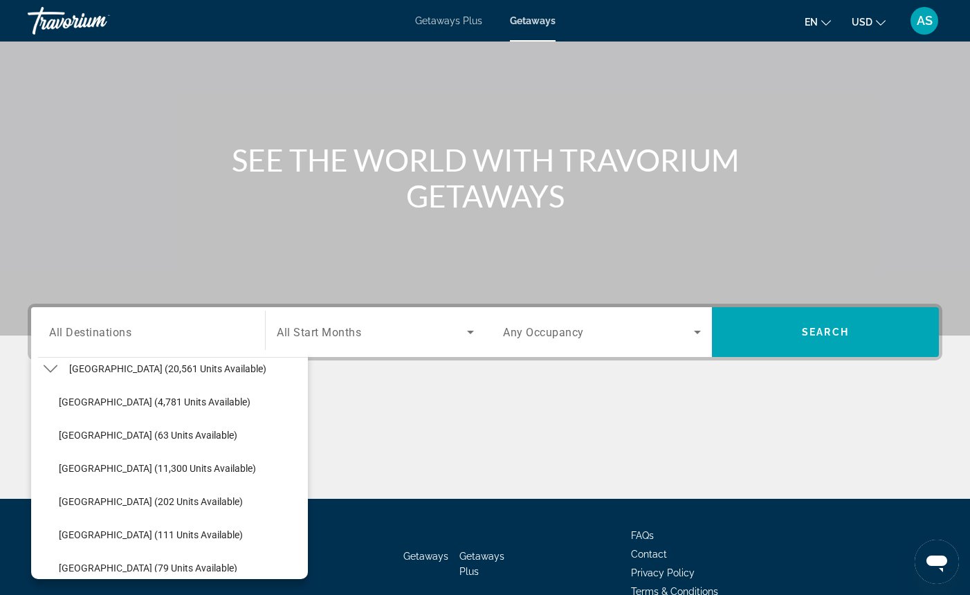
click at [52, 370] on icon "Toggle South America (20,561 units available) submenu" at bounding box center [51, 369] width 14 height 14
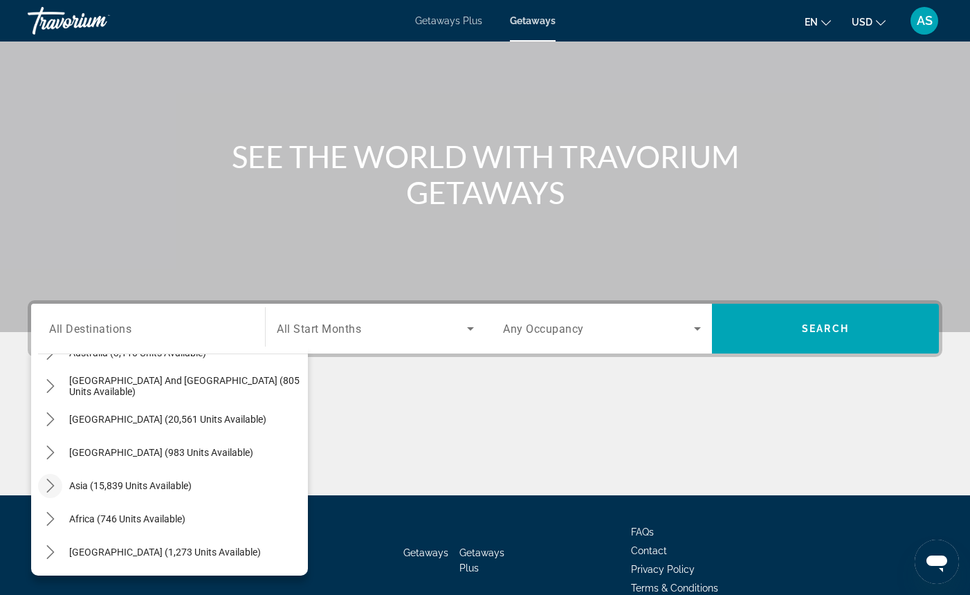
scroll to position [85, 0]
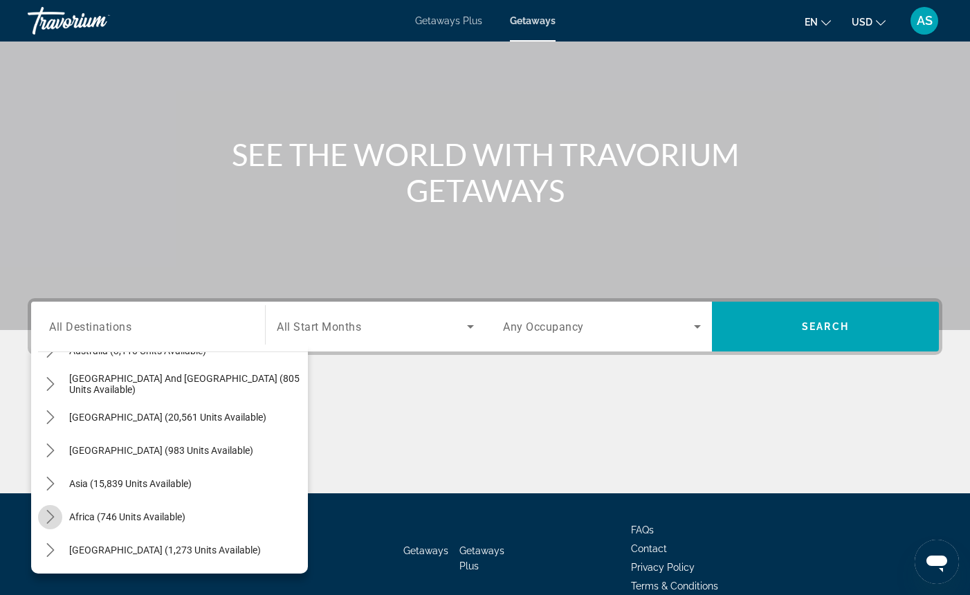
click at [53, 517] on icon "Toggle Africa (746 units available) submenu" at bounding box center [50, 517] width 8 height 14
click at [80, 548] on span "[GEOGRAPHIC_DATA] (14 units available)" at bounding box center [148, 550] width 179 height 11
type input "**********"
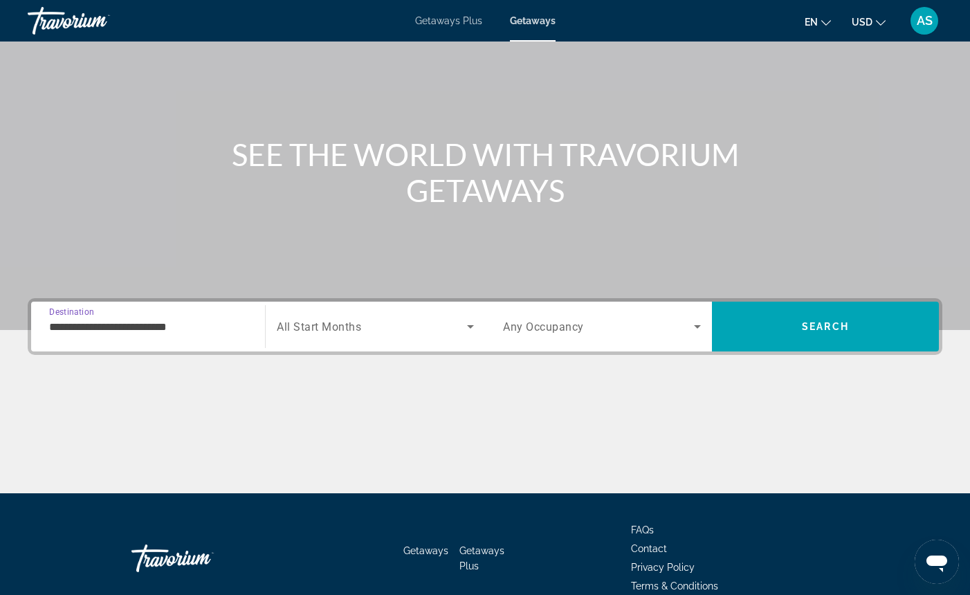
scroll to position [153, 0]
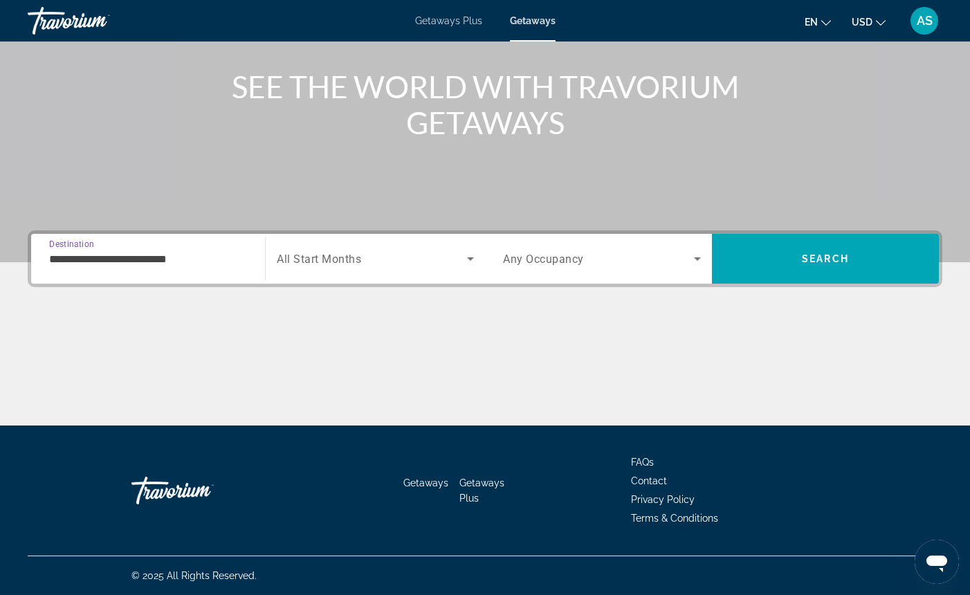
click at [296, 256] on span "All Start Months" at bounding box center [319, 259] width 84 height 13
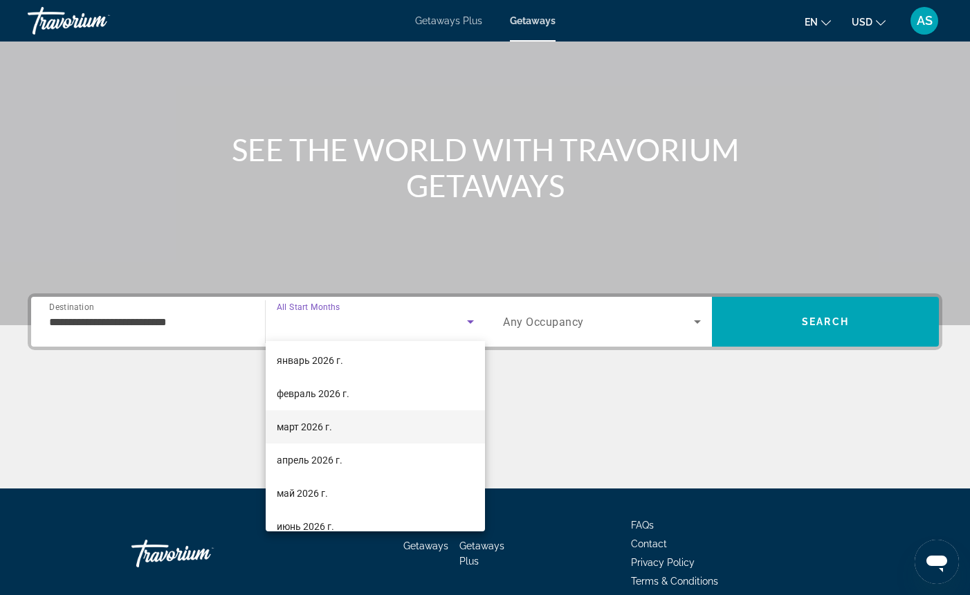
scroll to position [136, 0]
click at [312, 426] on span "март 2026 г." at bounding box center [304, 427] width 55 height 17
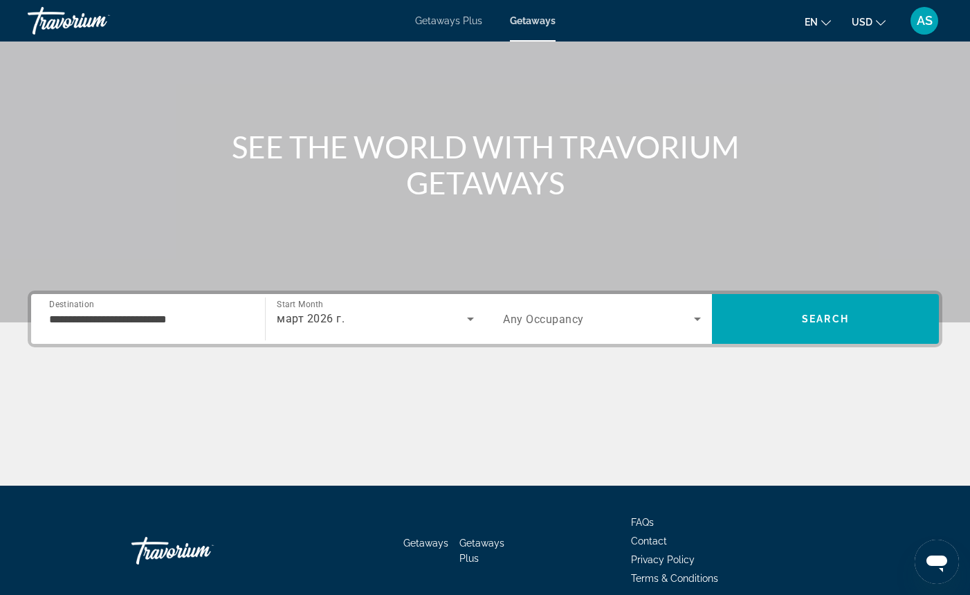
scroll to position [153, 0]
click at [541, 320] on span "Any Occupancy" at bounding box center [543, 319] width 81 height 13
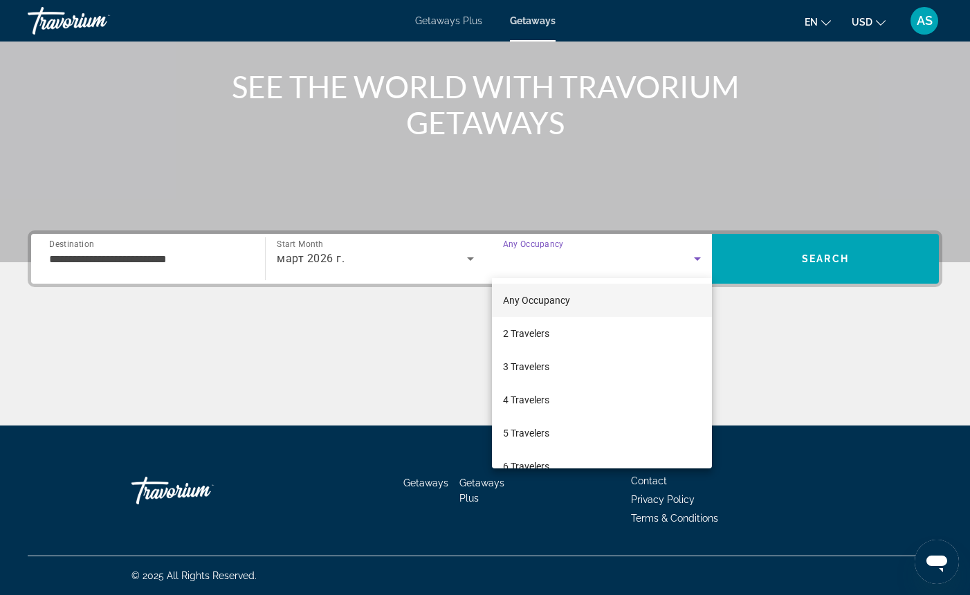
scroll to position [2, 0]
click at [541, 301] on span "Any Occupancy" at bounding box center [536, 298] width 67 height 11
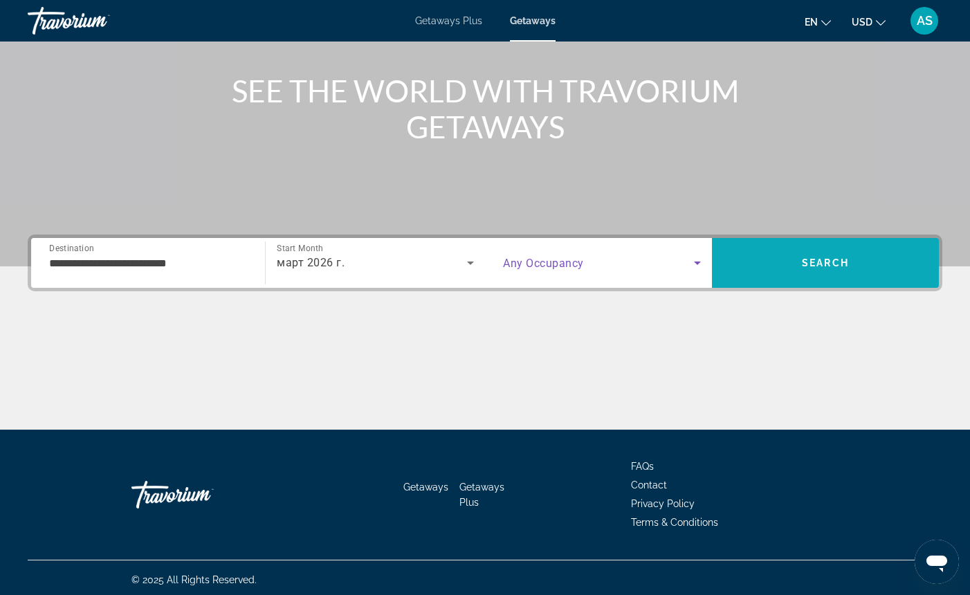
scroll to position [150, 0]
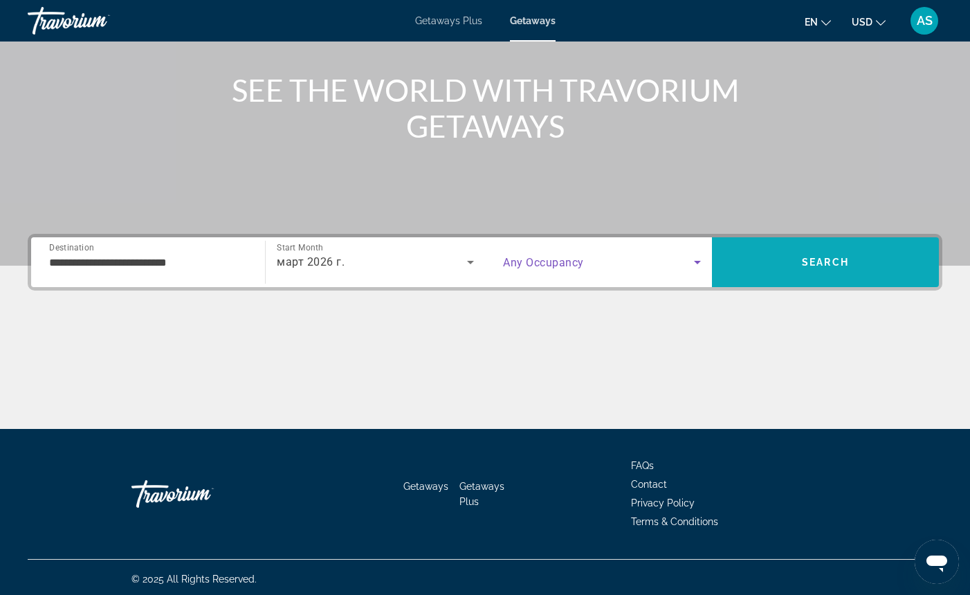
click at [776, 266] on span "Search" at bounding box center [825, 262] width 227 height 33
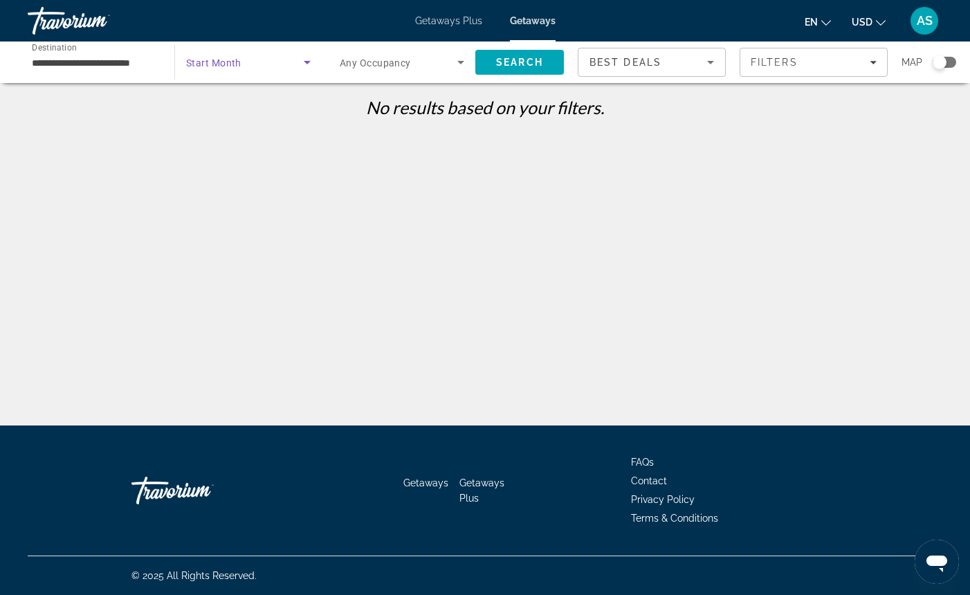
click at [262, 64] on span "Search widget" at bounding box center [245, 62] width 118 height 17
click at [143, 60] on div at bounding box center [485, 297] width 970 height 595
click at [143, 61] on input "**********" at bounding box center [94, 63] width 125 height 17
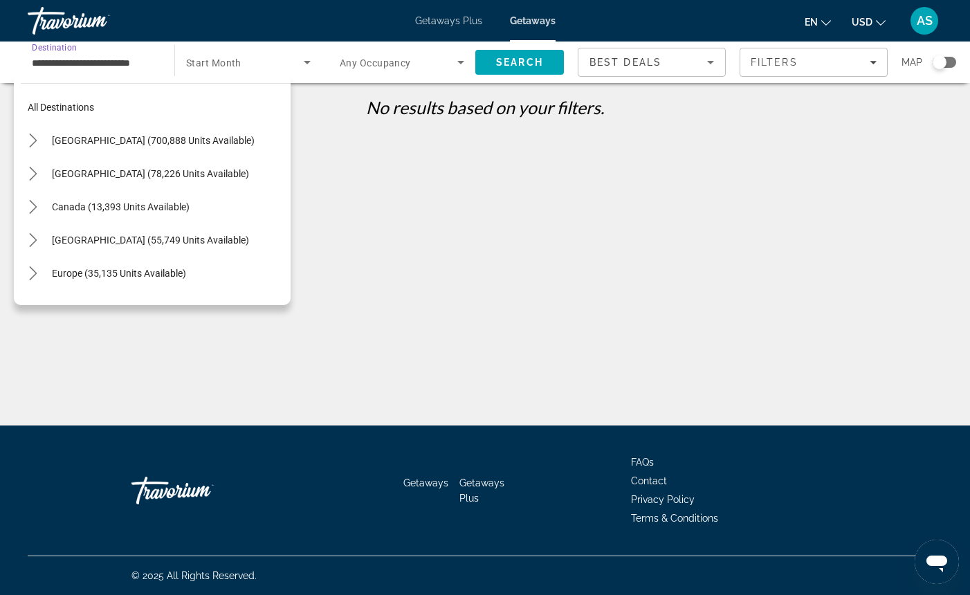
scroll to position [315, 0]
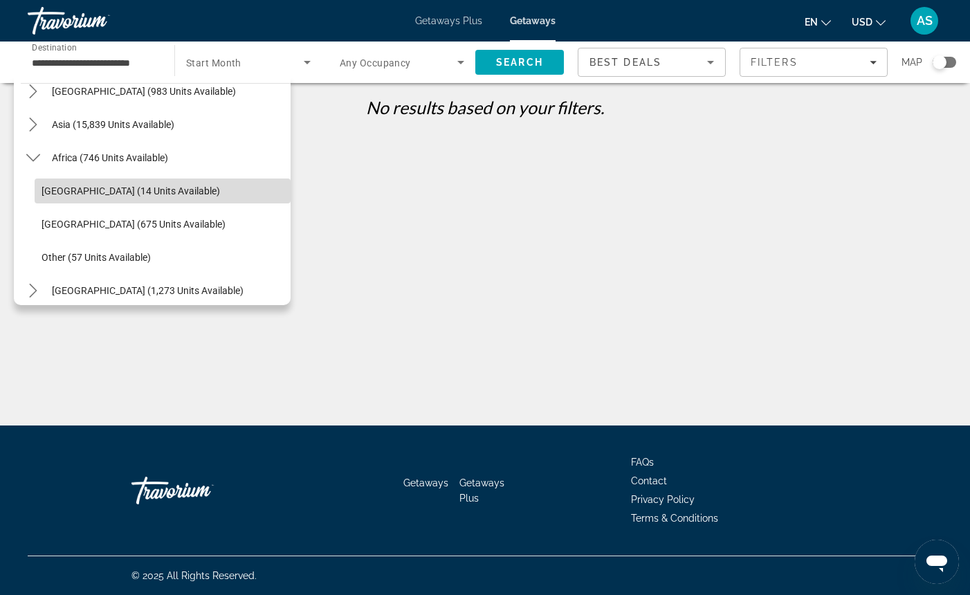
click at [134, 189] on span "[GEOGRAPHIC_DATA] (14 units available)" at bounding box center [131, 191] width 179 height 11
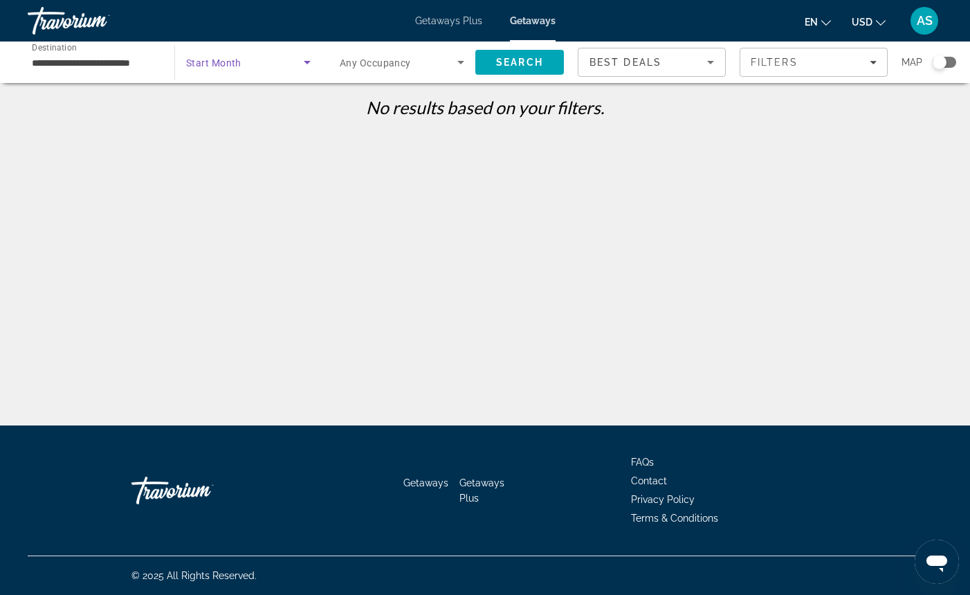
click at [309, 63] on icon "Search widget" at bounding box center [307, 62] width 17 height 17
click at [275, 100] on mat-option "All Start Months" at bounding box center [248, 103] width 147 height 33
click at [410, 65] on span "Any Occupancy" at bounding box center [375, 62] width 71 height 11
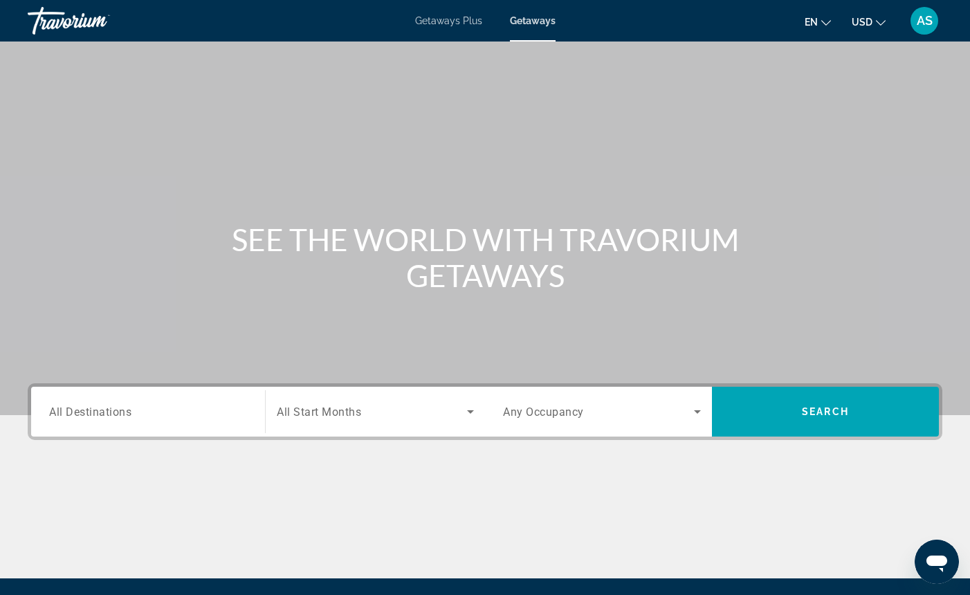
click at [80, 414] on span "All Destinations" at bounding box center [90, 411] width 82 height 13
click at [80, 414] on input "Destination All Destinations" at bounding box center [148, 412] width 198 height 17
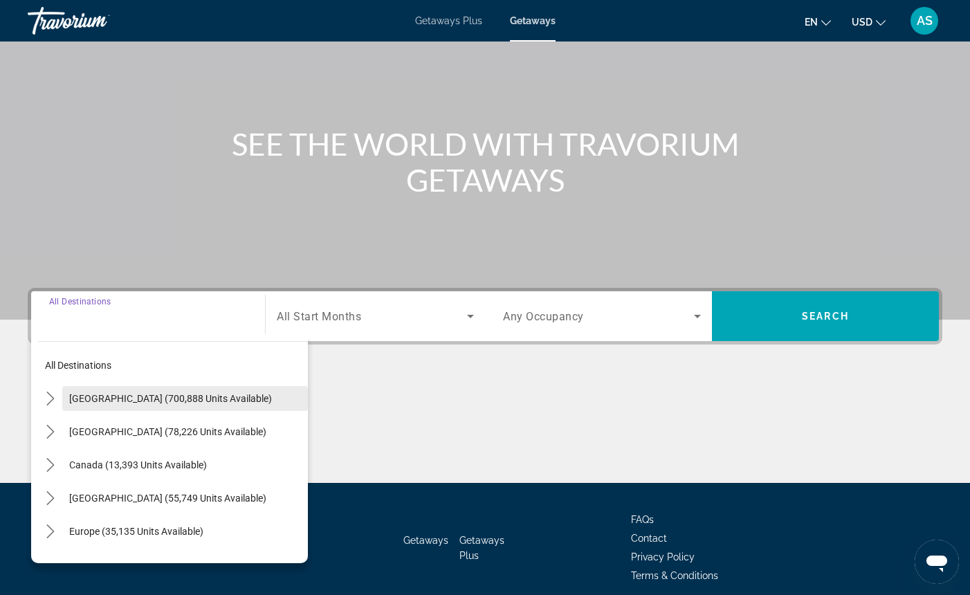
scroll to position [98, 0]
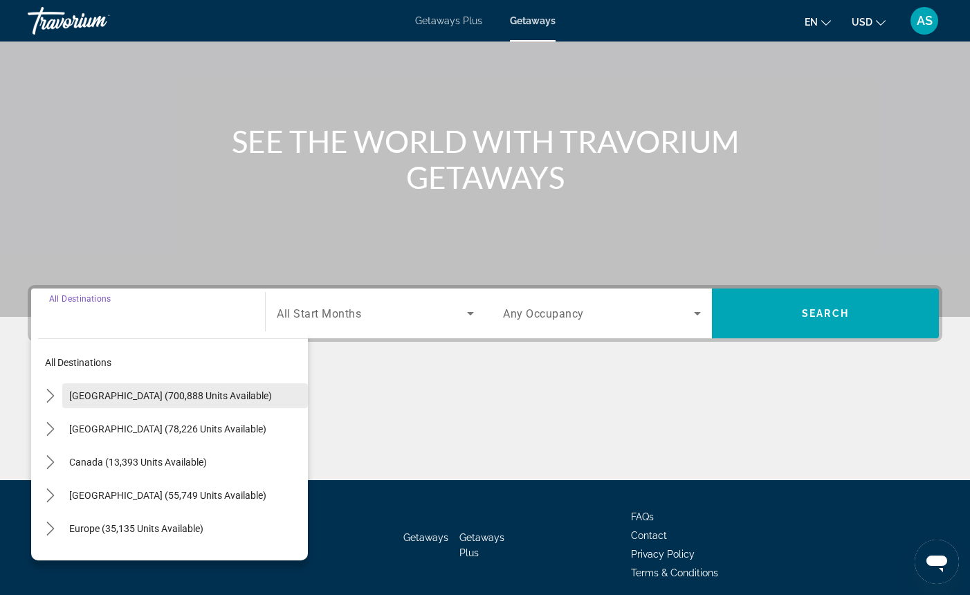
click at [102, 395] on span "[GEOGRAPHIC_DATA] (700,888 units available)" at bounding box center [170, 395] width 203 height 11
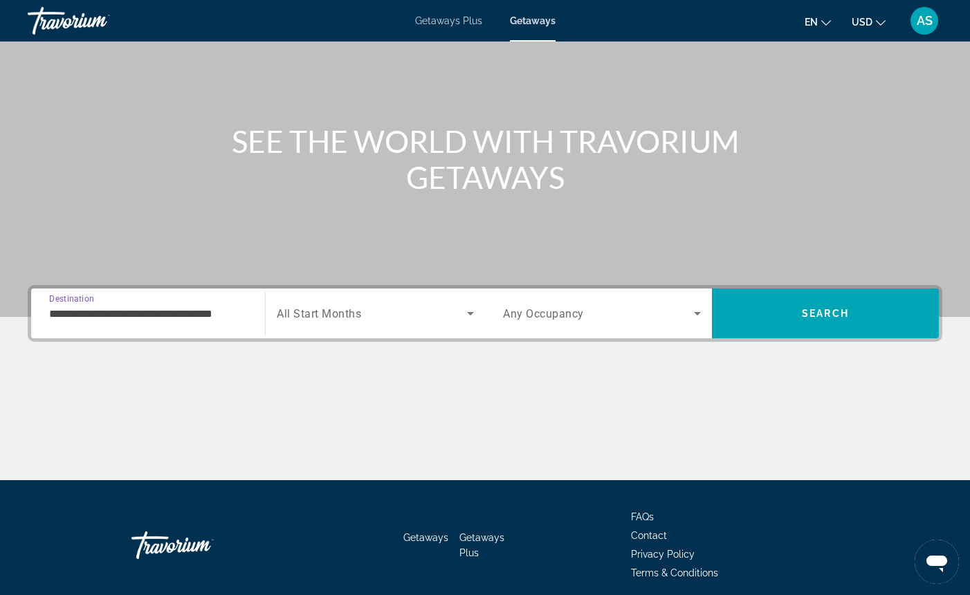
scroll to position [153, 0]
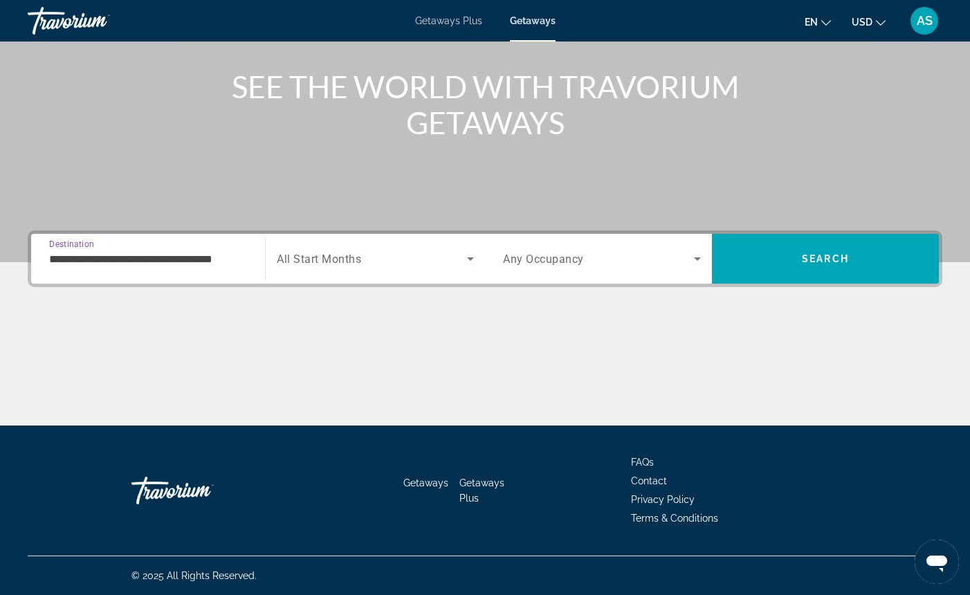
click at [60, 257] on input "**********" at bounding box center [148, 259] width 198 height 17
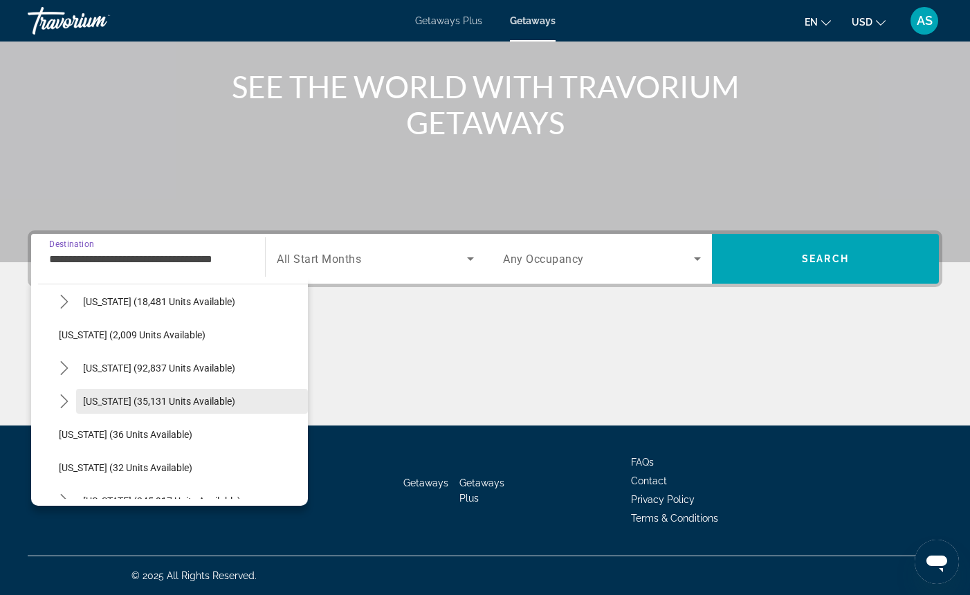
scroll to position [71, 0]
click at [97, 399] on span "[US_STATE] (35,131 units available)" at bounding box center [159, 402] width 152 height 11
type input "**********"
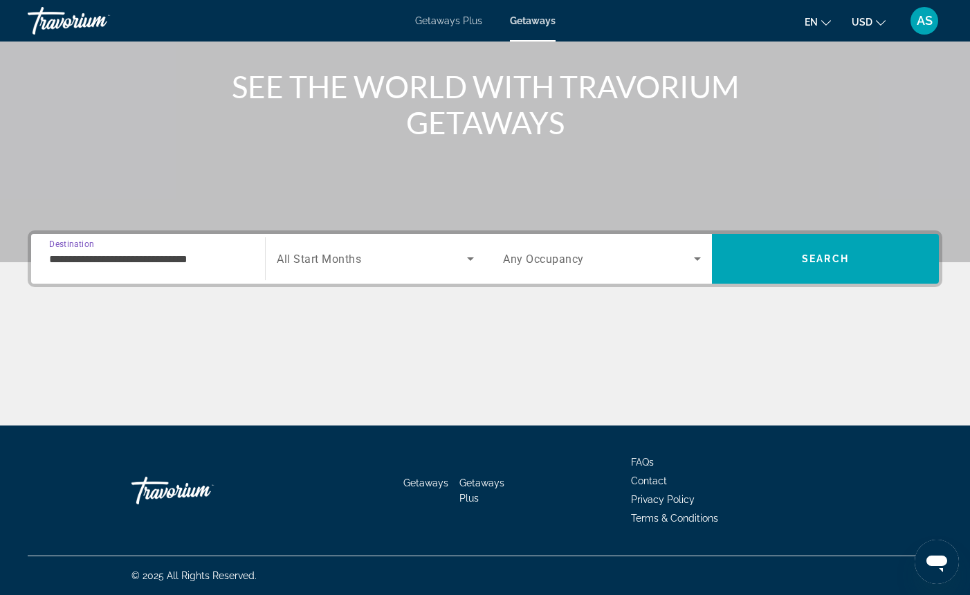
click at [469, 258] on icon "Search widget" at bounding box center [470, 258] width 7 height 3
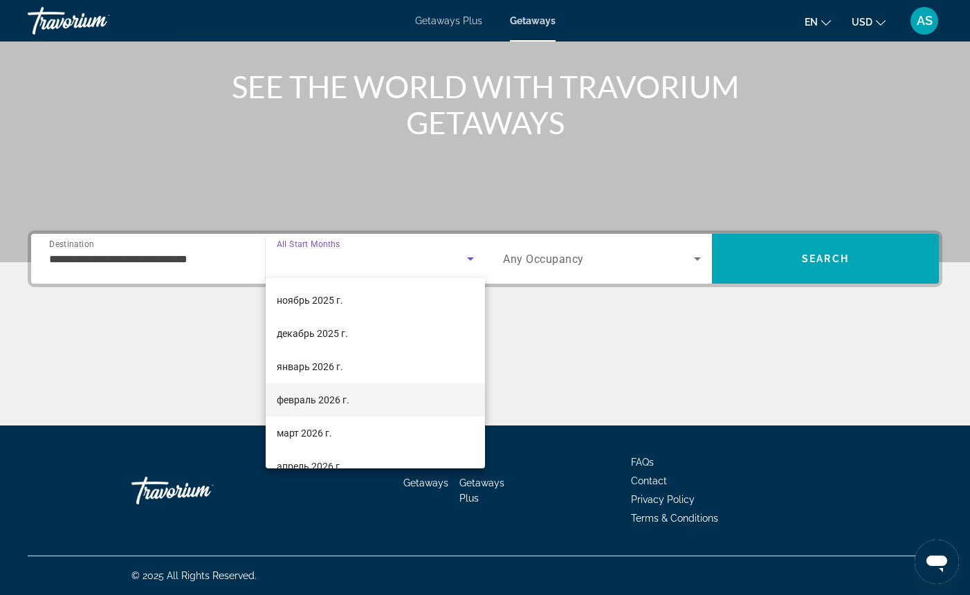
scroll to position [78, 0]
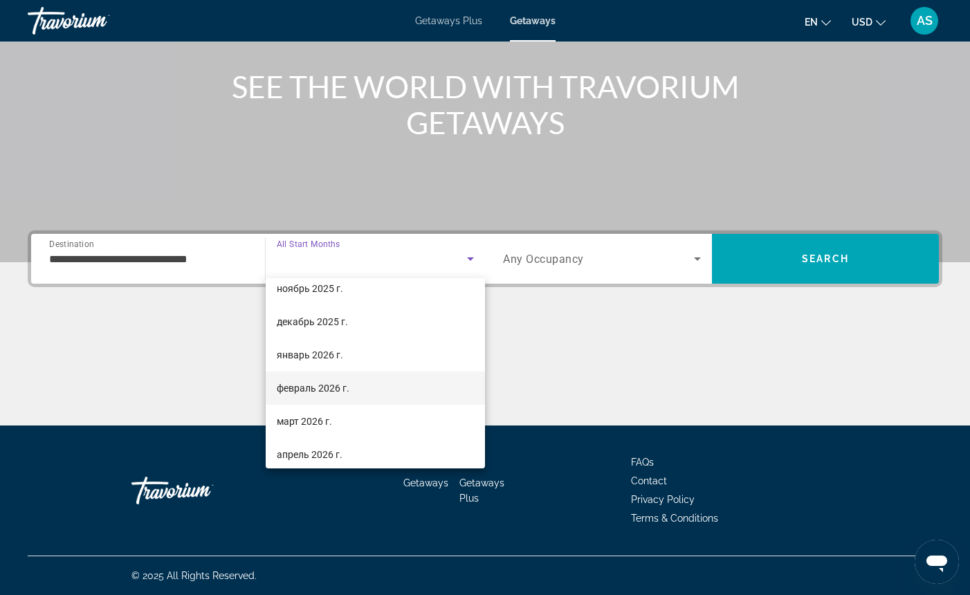
click at [311, 387] on span "февраль 2026 г." at bounding box center [313, 388] width 73 height 17
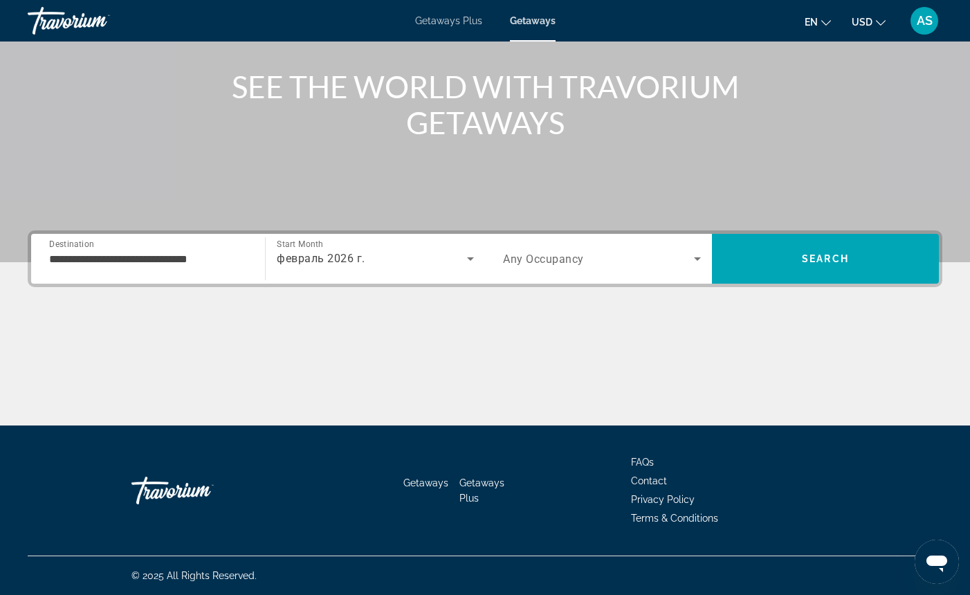
click at [551, 253] on span "Any Occupancy" at bounding box center [543, 259] width 81 height 13
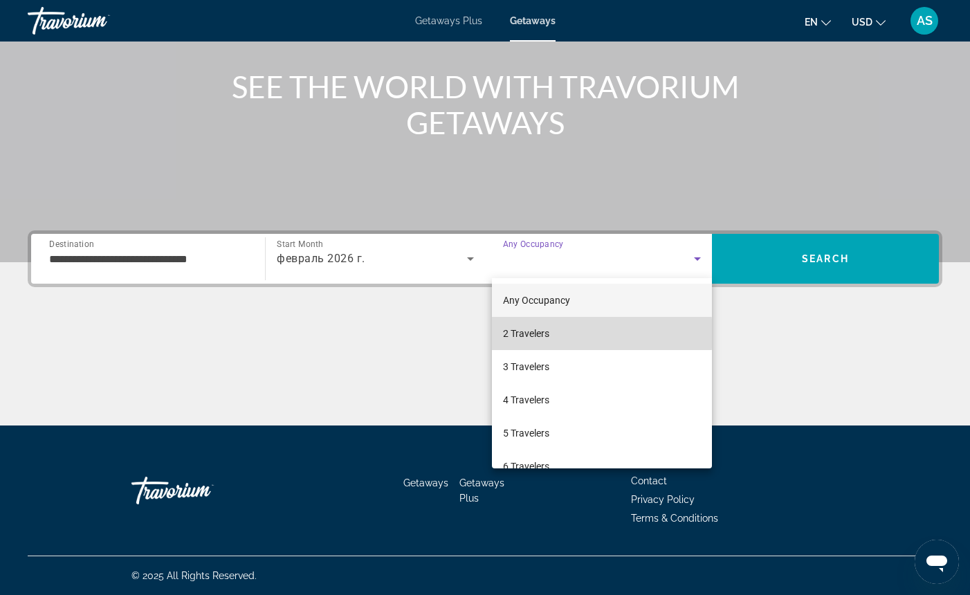
click at [560, 333] on mat-option "2 Travelers" at bounding box center [602, 333] width 220 height 33
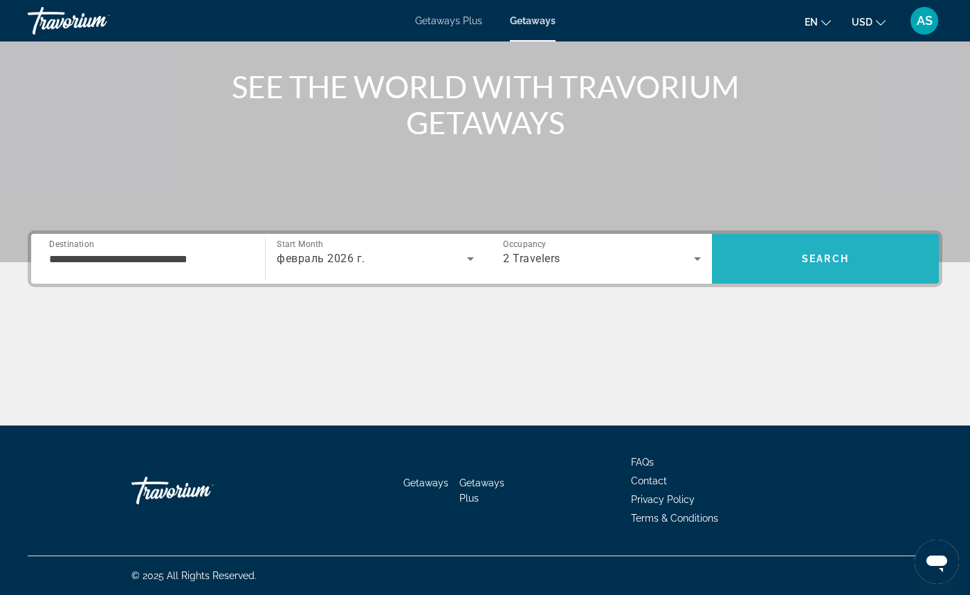
click at [777, 261] on span "Search" at bounding box center [825, 258] width 227 height 33
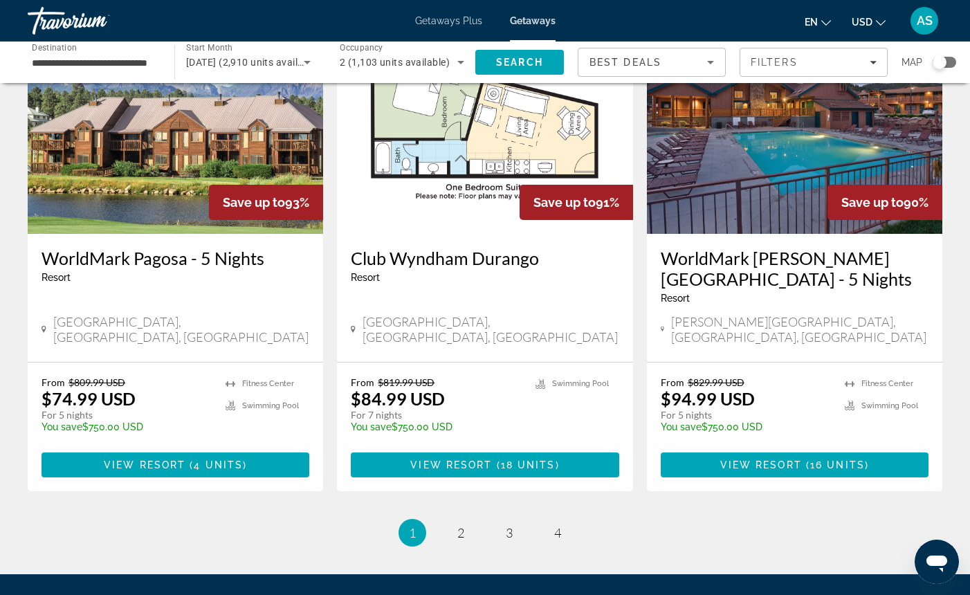
scroll to position [1641, 0]
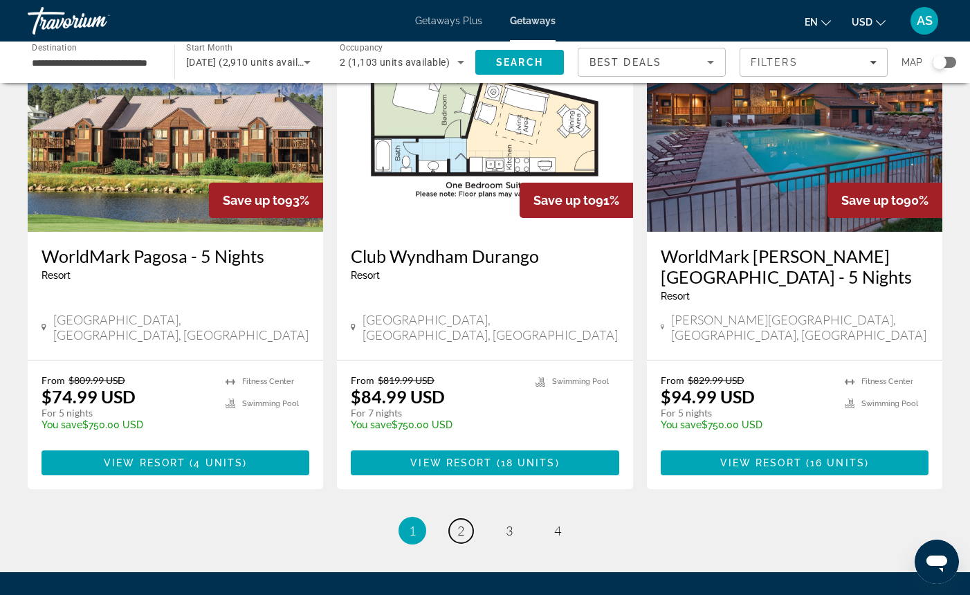
click at [460, 523] on span "2" at bounding box center [461, 530] width 7 height 15
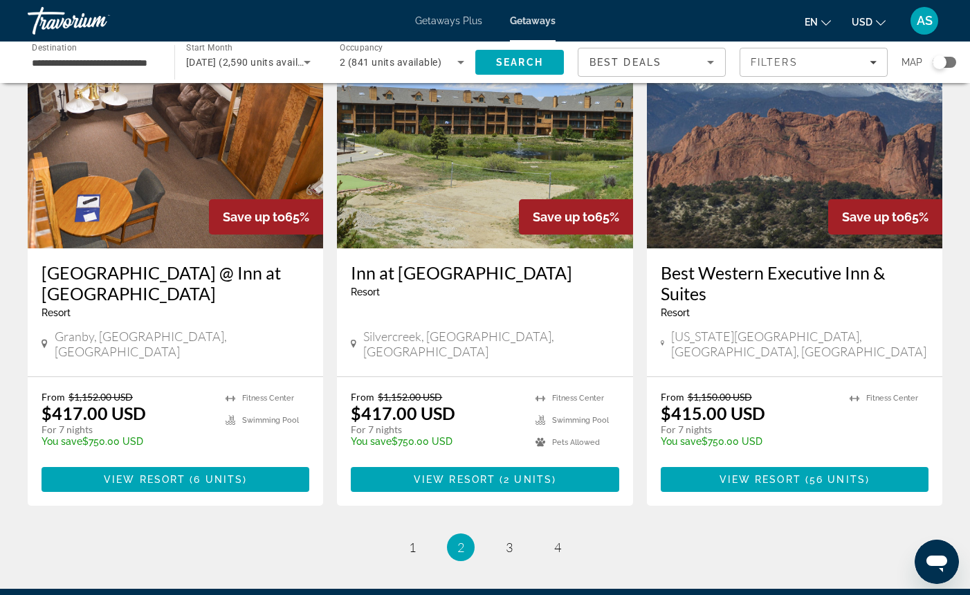
scroll to position [1707, 0]
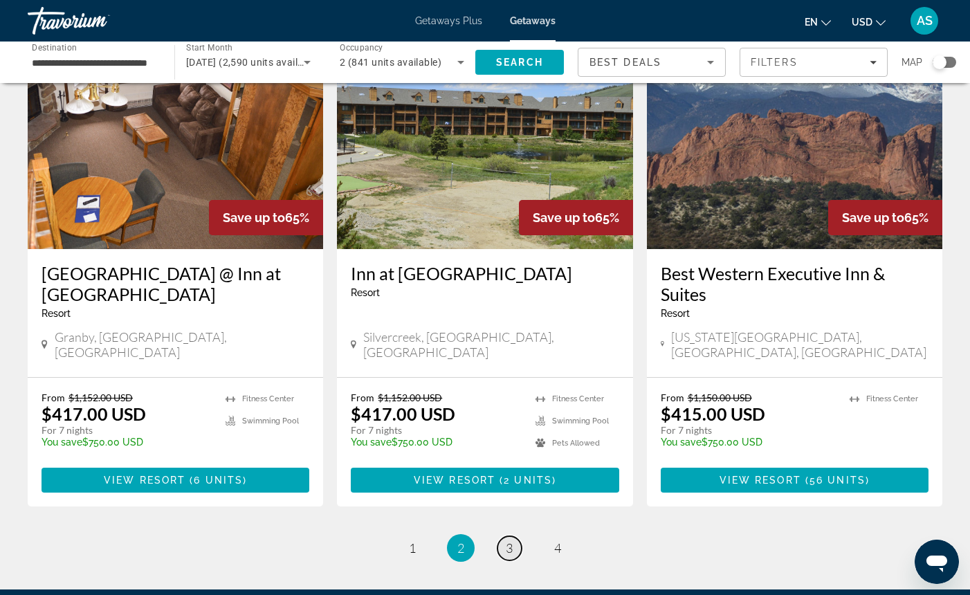
click at [511, 541] on span "3" at bounding box center [509, 548] width 7 height 15
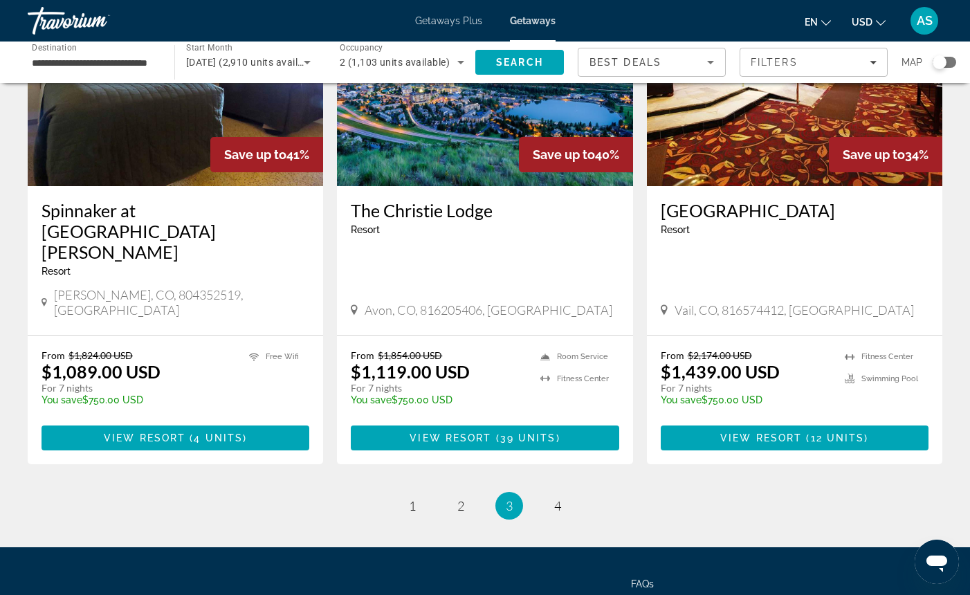
scroll to position [1707, 0]
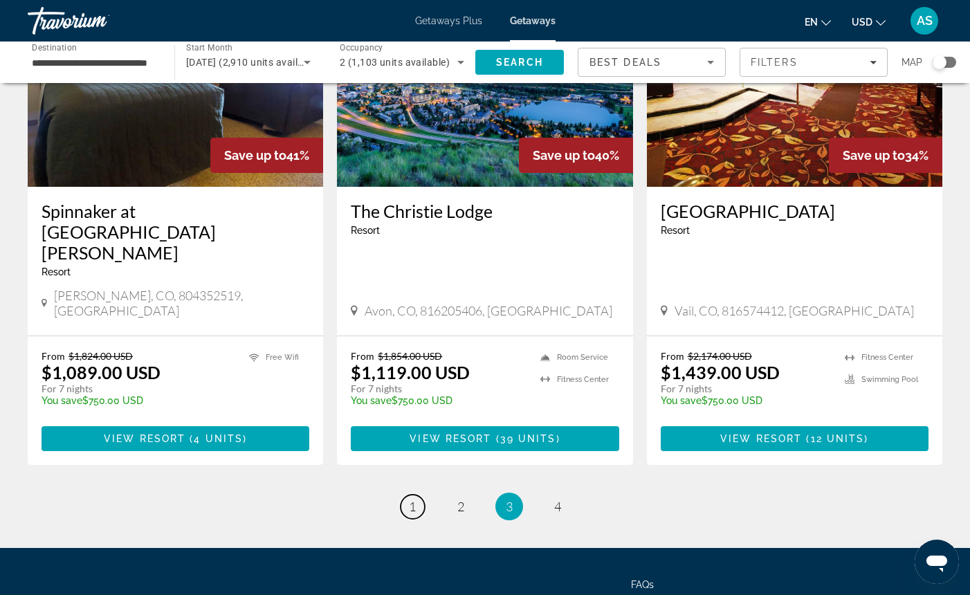
click at [415, 499] on span "1" at bounding box center [412, 506] width 7 height 15
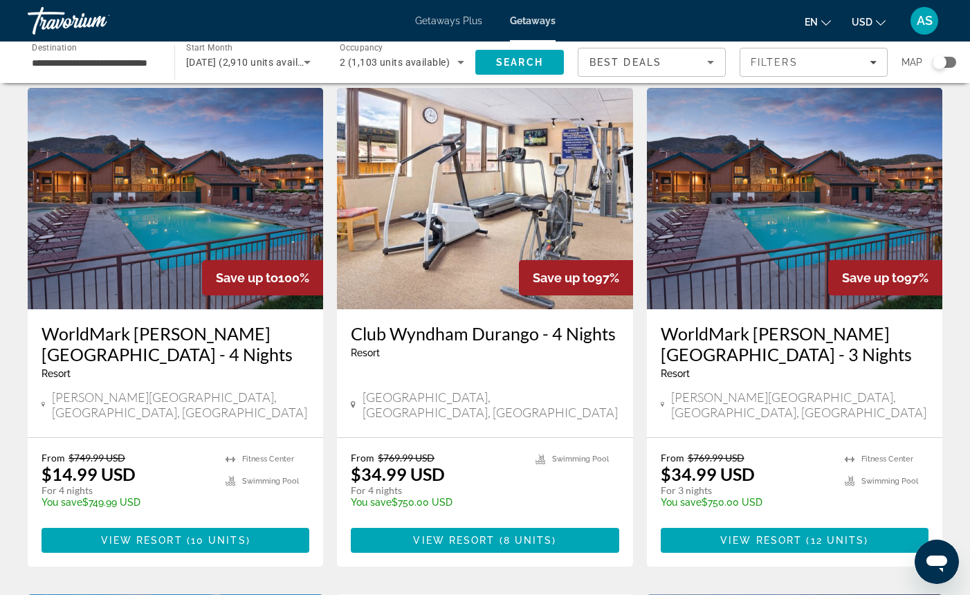
scroll to position [1051, 0]
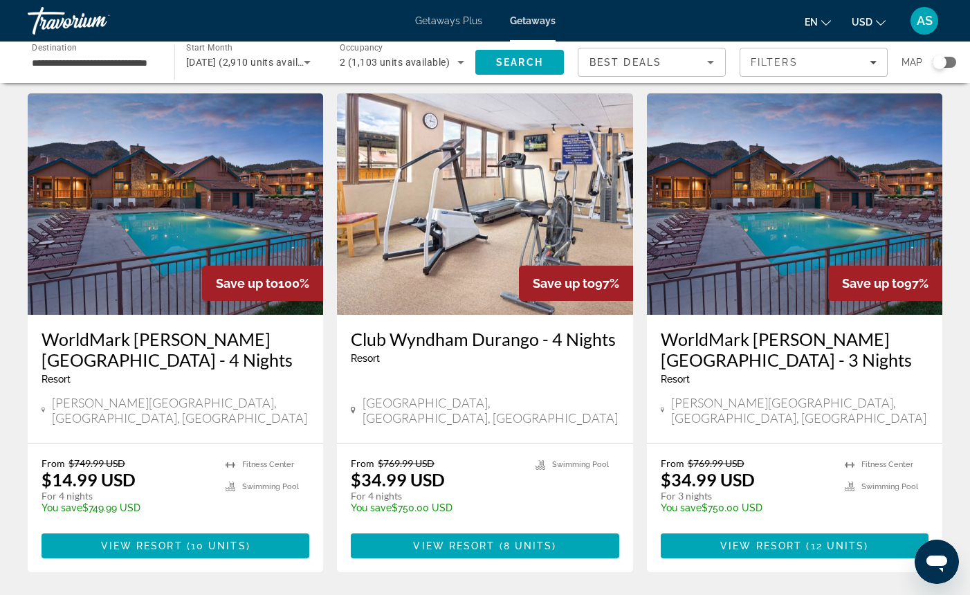
click at [469, 530] on span "Main content" at bounding box center [485, 546] width 268 height 33
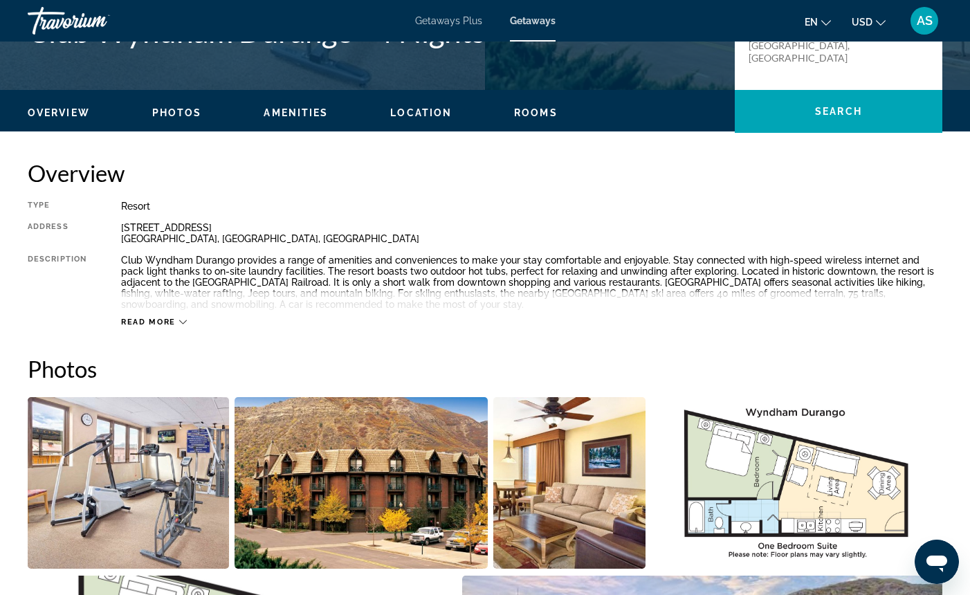
scroll to position [367, 1]
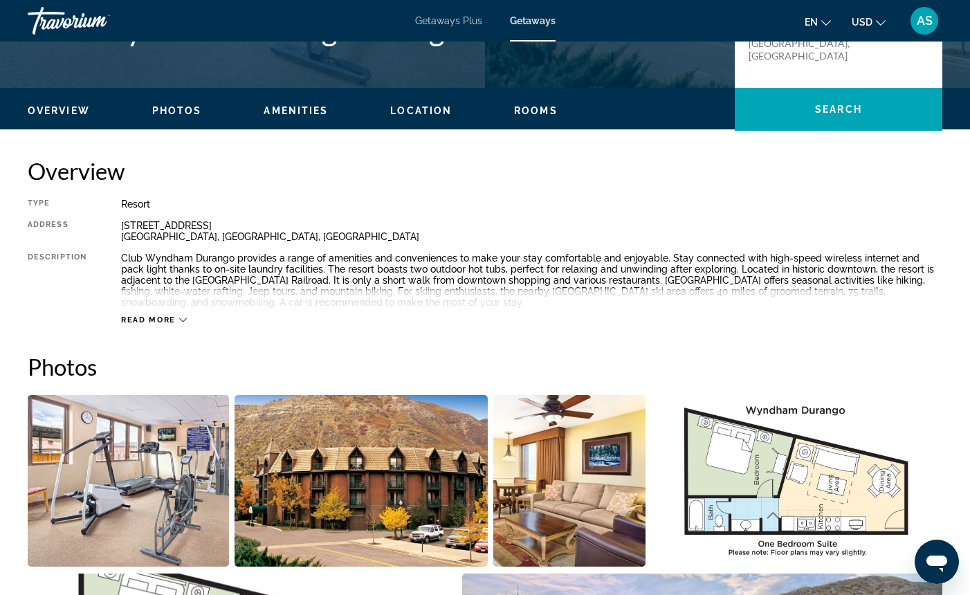
click at [183, 318] on icon "Main content" at bounding box center [183, 320] width 8 height 8
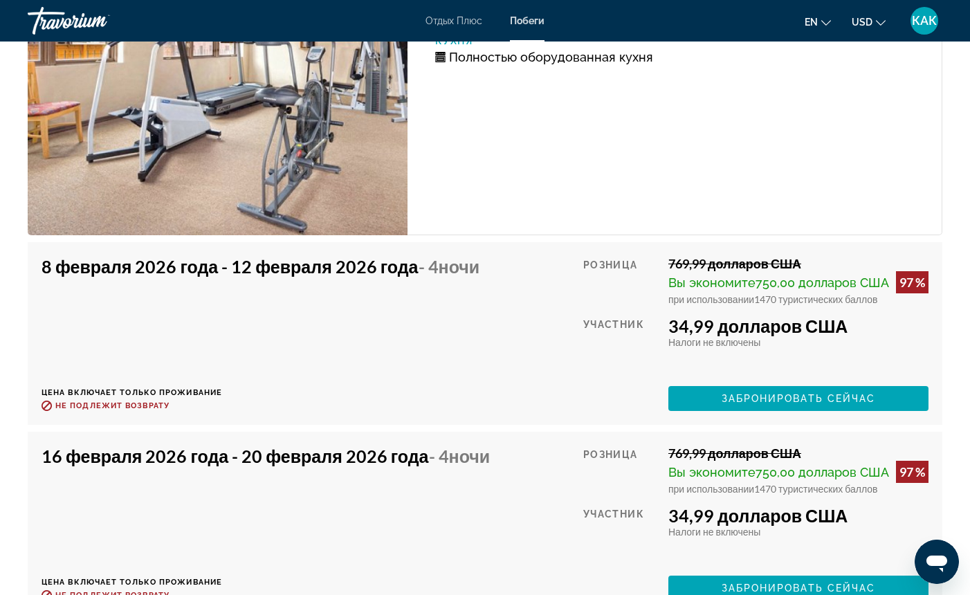
scroll to position [2907, 0]
